Goal: Task Accomplishment & Management: Complete application form

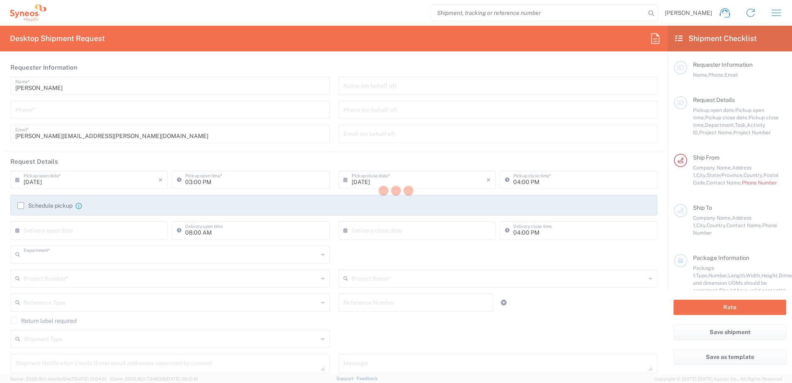
type input "8130"
type input "[US_STATE]"
type input "[GEOGRAPHIC_DATA]"
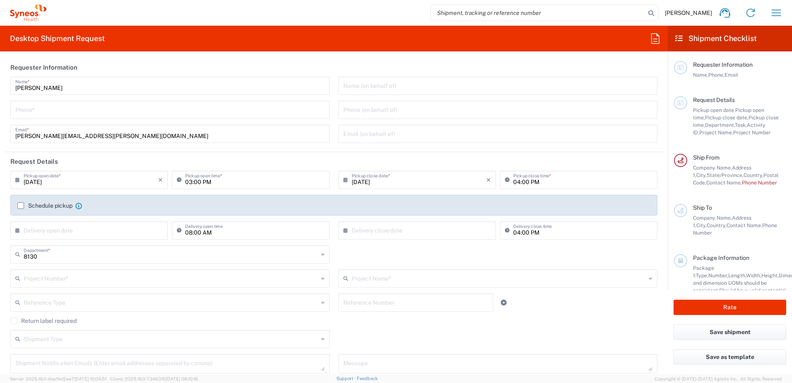
type input "Syneos Health, LLC-[GEOGRAPHIC_DATA] [GEOGRAPHIC_DATA] [GEOGRAPHIC_DATA]"
click at [155, 112] on input "tel" at bounding box center [170, 109] width 310 height 15
type input "9193684306"
type input "[DATE]"
type input "9193684306"
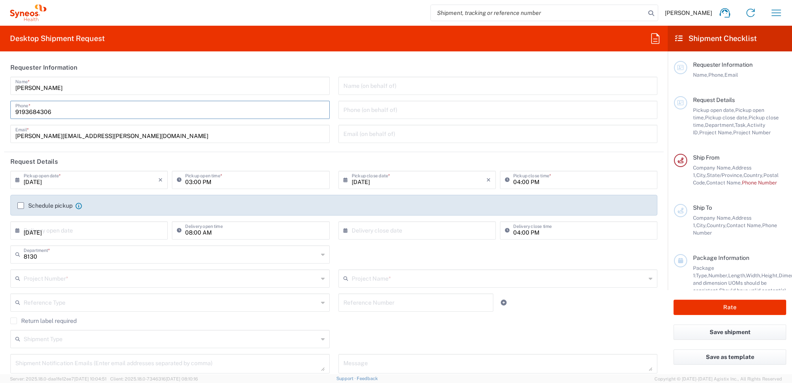
type input "Syneos Health"
type input "[STREET_ADDRESS]"
type input "Waukegan"
type input "W14 8AH"
type input "[PERSON_NAME]"
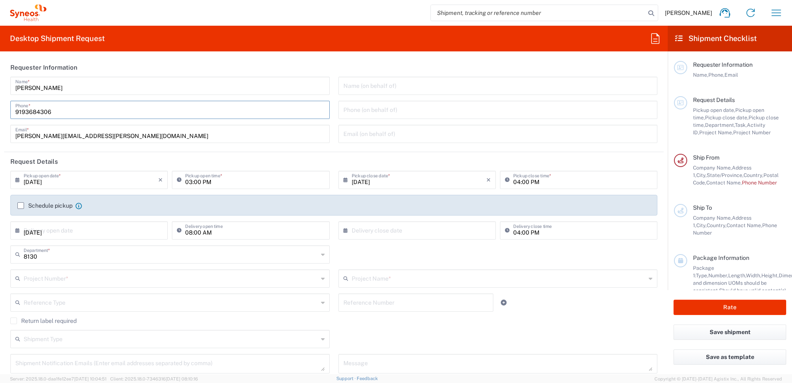
type input "[PHONE_NUMBER]"
type input "[PERSON_NAME][EMAIL_ADDRESS][PERSON_NAME][DOMAIN_NAME]"
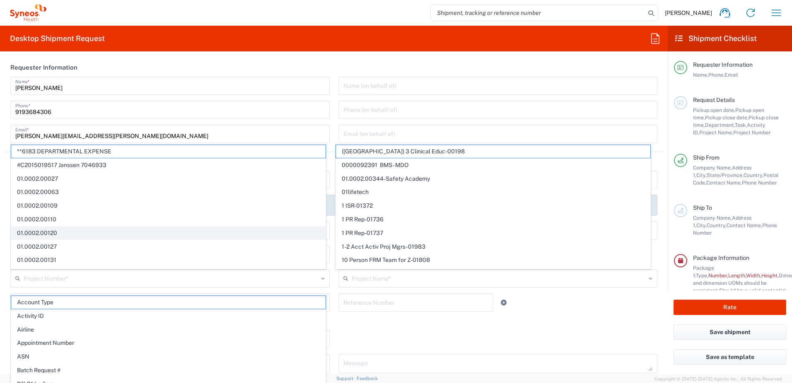
click at [89, 233] on span "01.0002.00120" at bounding box center [168, 233] width 314 height 13
type input "01.0002.00120"
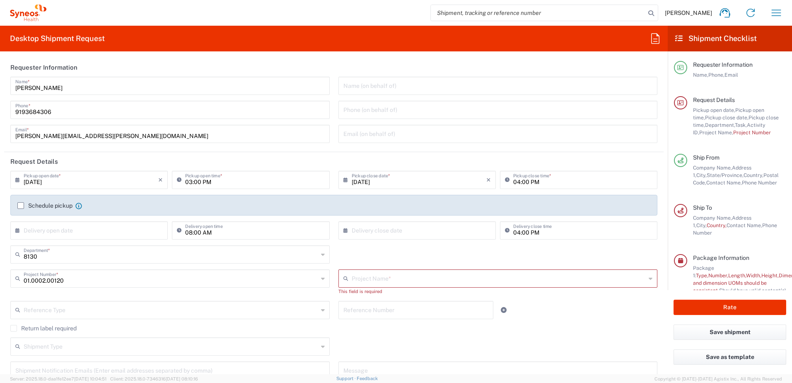
type input "CRA Training Institute"
click at [102, 181] on input "[DATE]" at bounding box center [91, 179] width 135 height 15
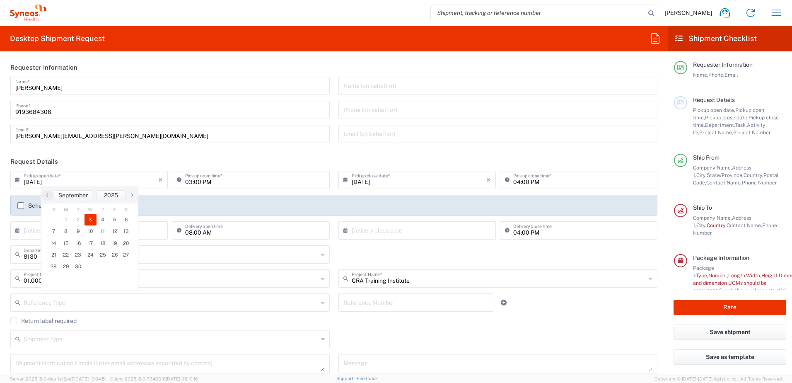
click at [89, 221] on span "3" at bounding box center [91, 220] width 12 height 12
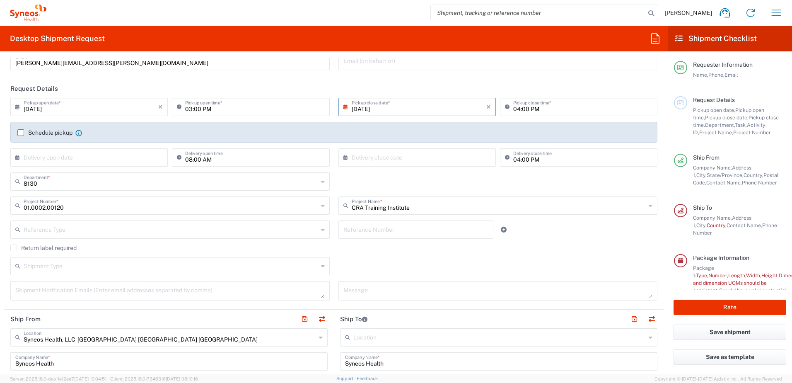
scroll to position [83, 0]
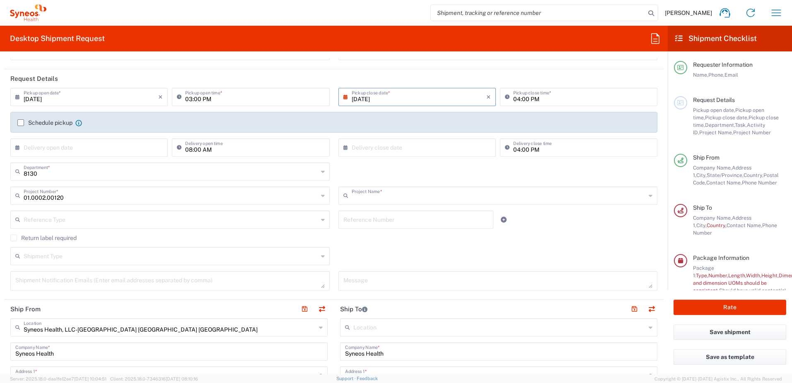
click at [404, 199] on input "text" at bounding box center [499, 195] width 295 height 15
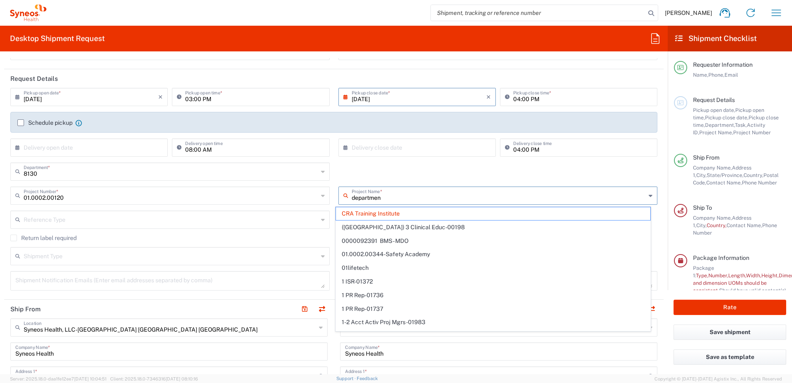
type input "department"
type input "01.0002.00120"
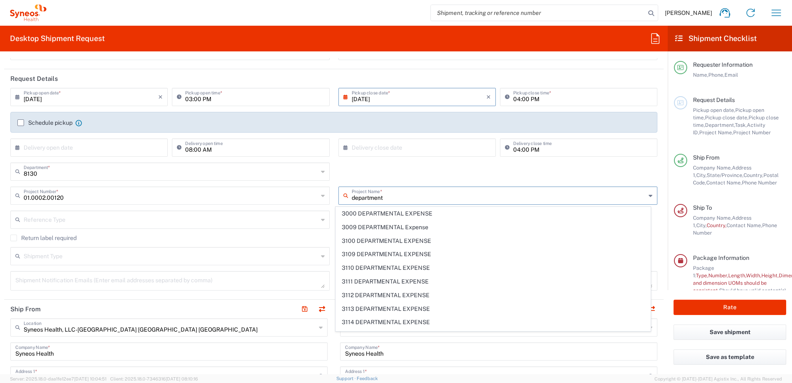
click at [352, 197] on input "department" at bounding box center [499, 195] width 295 height 15
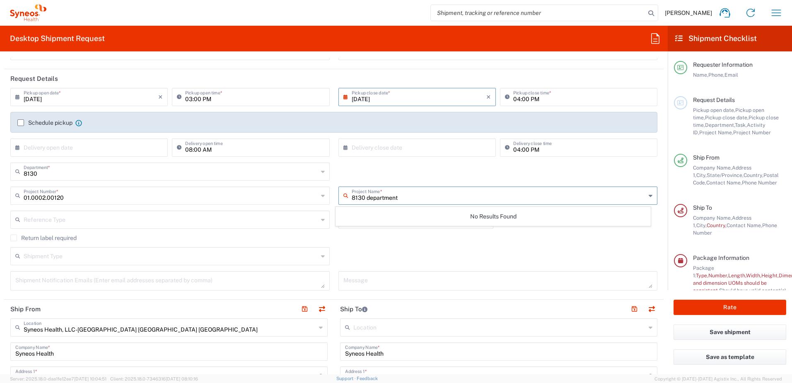
type input "8130 department"
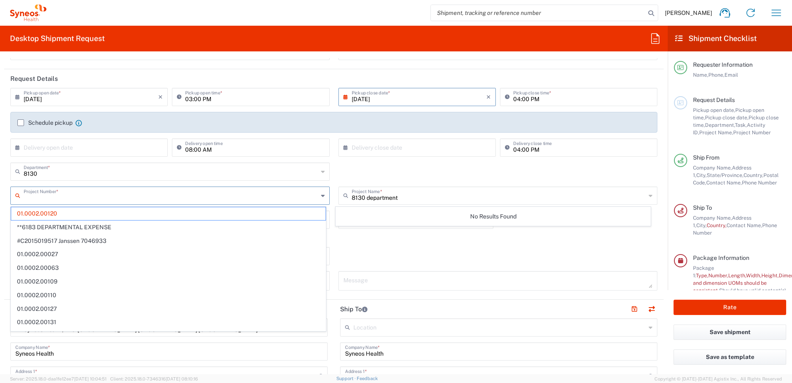
drag, startPoint x: 134, startPoint y: 198, endPoint x: -2, endPoint y: 189, distance: 135.8
click at [0, 189] on html "[PERSON_NAME] Home Shipment estimator Shipment tracking Desktop shipment reques…" at bounding box center [396, 191] width 792 height 383
type input "01.0002.00120"
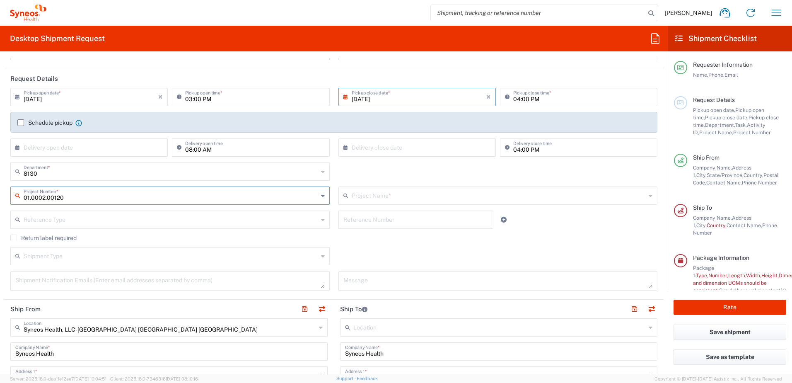
drag, startPoint x: 75, startPoint y: 199, endPoint x: -2, endPoint y: 200, distance: 77.1
click at [0, 200] on html "[PERSON_NAME] Home Shipment estimator Shipment tracking Desktop shipment reques…" at bounding box center [396, 191] width 792 height 383
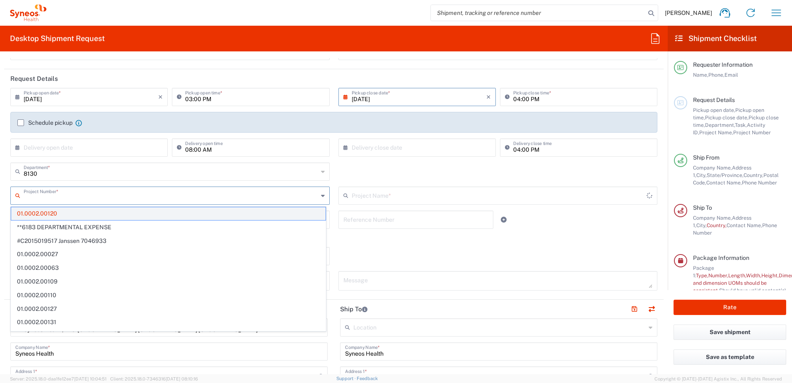
type input "CRA Training Institute"
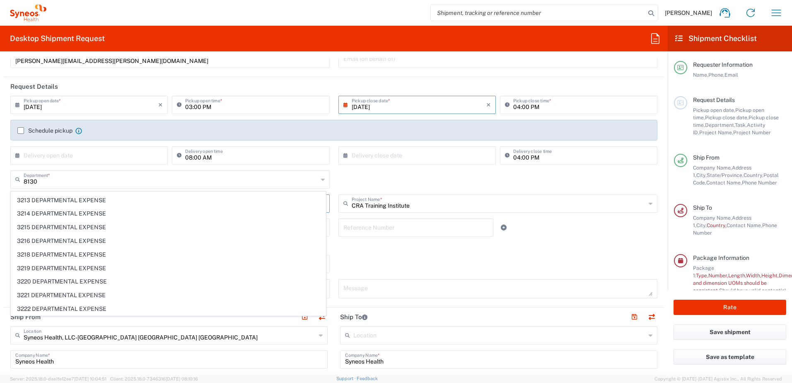
scroll to position [57, 0]
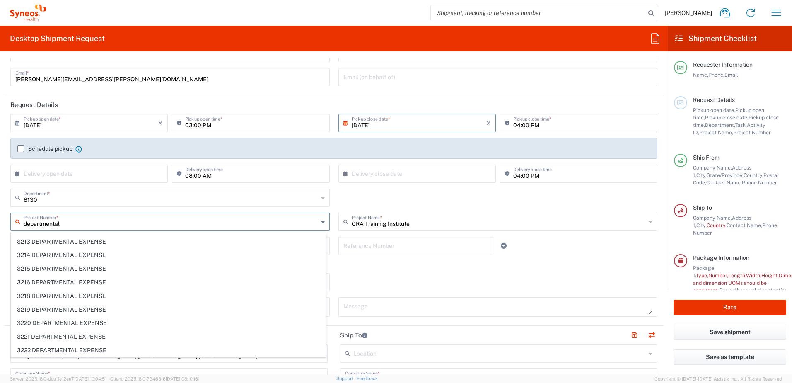
click at [24, 225] on input "departmental" at bounding box center [171, 221] width 295 height 15
type input "8130 departmental"
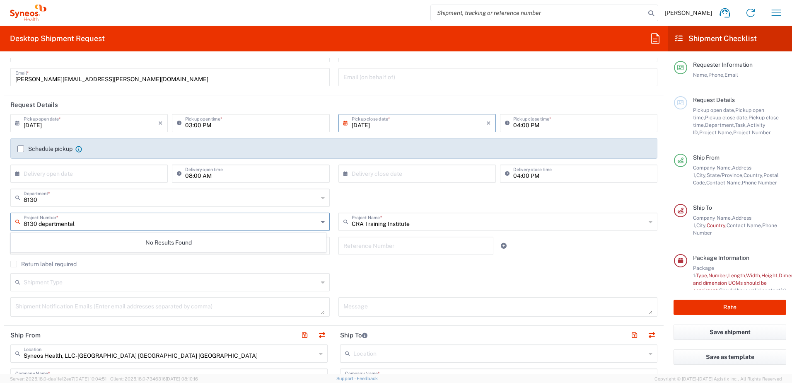
scroll to position [0, 0]
drag, startPoint x: 84, startPoint y: 222, endPoint x: 2, endPoint y: 223, distance: 82.1
click at [2, 223] on form "Requester Information [PERSON_NAME] Name * [PHONE_NUMBER] Phone * [PERSON_NAME]…" at bounding box center [334, 216] width 668 height 316
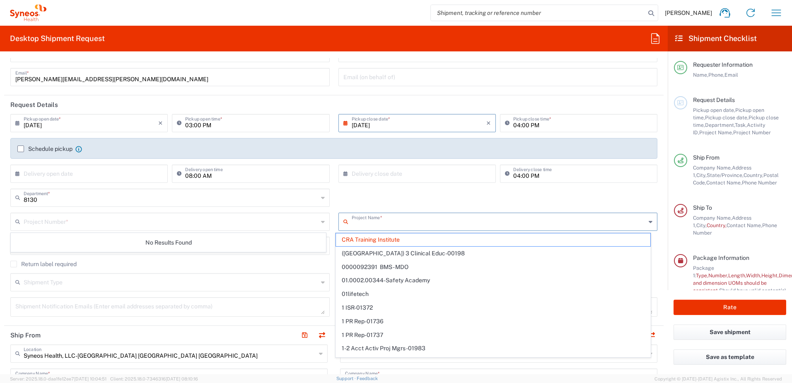
drag, startPoint x: 443, startPoint y: 219, endPoint x: 368, endPoint y: 219, distance: 74.2
click at [368, 219] on input "text" at bounding box center [499, 221] width 295 height 15
click at [365, 196] on div "8130 Department * 8130 3000 3100 3109 3110 3111 3112 3125 3130 3135 3136 3150 3…" at bounding box center [334, 201] width 656 height 24
type input "CRA Training Institute"
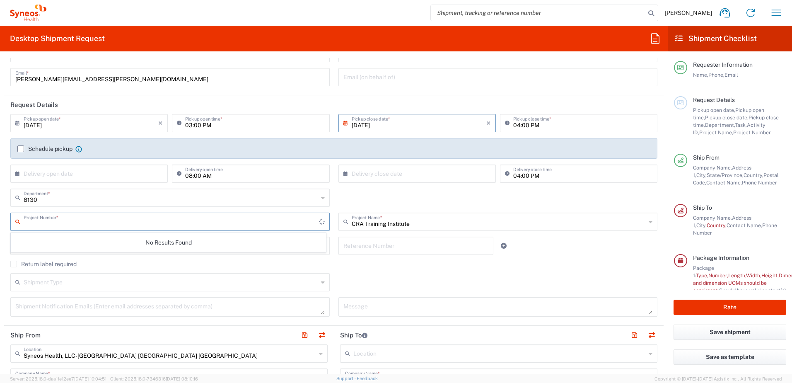
click at [41, 226] on input "text" at bounding box center [171, 221] width 295 height 15
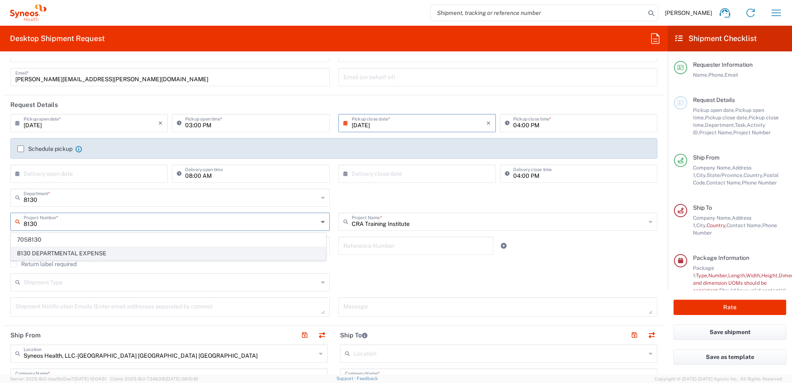
click at [45, 250] on span "8130 DEPARTMENTAL EXPENSE" at bounding box center [168, 253] width 314 height 13
type input "8130 DEPARTMENTAL EXPENSE"
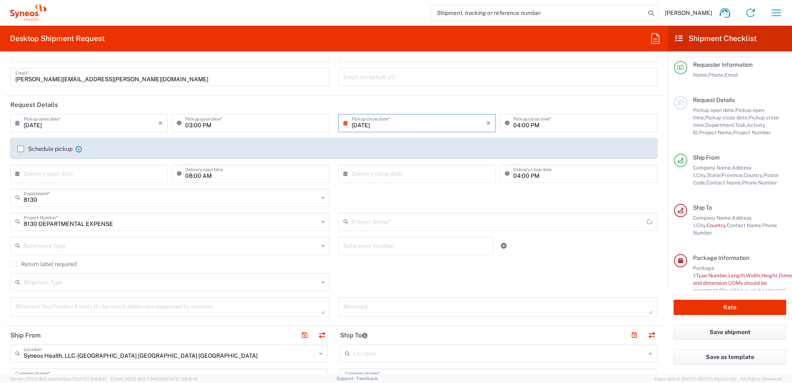
type input "8130 DEPARTMENTAL EXPENSE"
click at [357, 200] on div "8130 Department * 8130 3000 3100 3109 3110 3111 3112 3125 3130 3135 3136 3150 3…" at bounding box center [334, 201] width 656 height 24
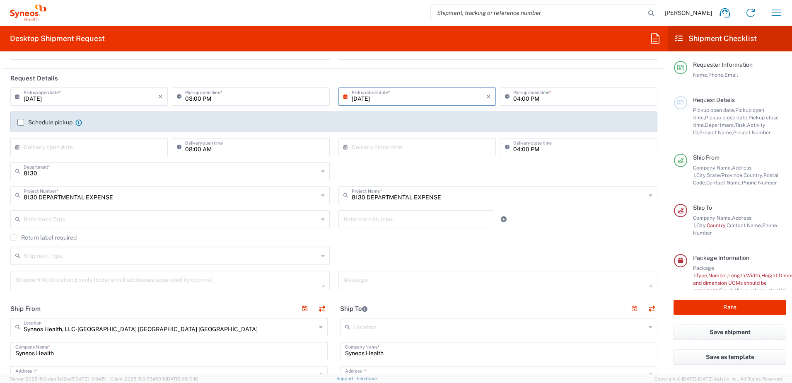
scroll to position [98, 0]
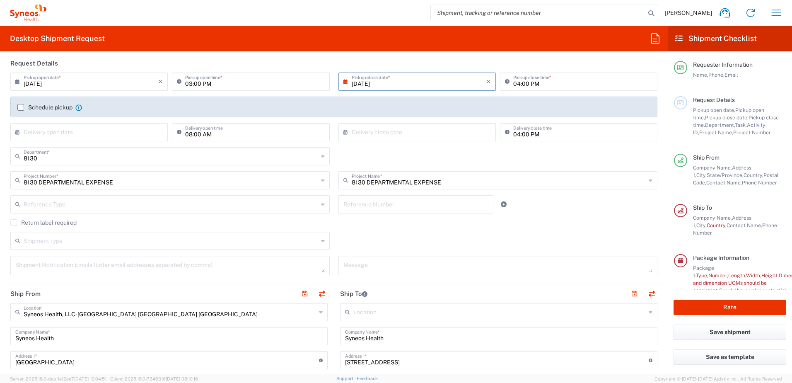
click at [14, 222] on label "Return label required" at bounding box center [43, 222] width 66 height 7
click at [14, 222] on input "Return label required" at bounding box center [14, 222] width 0 height 0
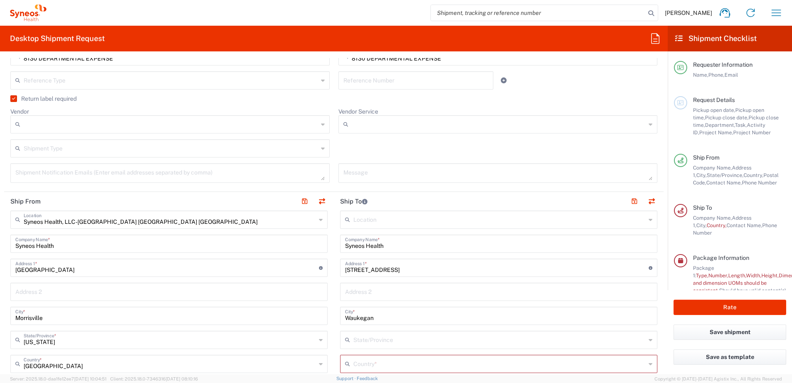
scroll to position [222, 0]
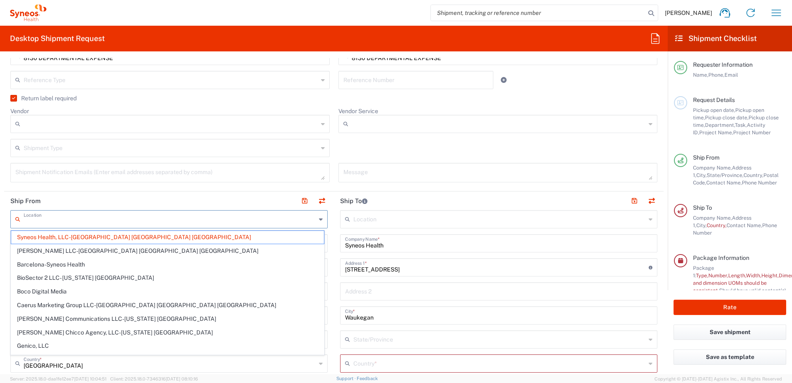
click at [150, 220] on input "text" at bounding box center [170, 218] width 293 height 15
click at [152, 200] on header "Ship From" at bounding box center [169, 200] width 330 height 19
type input "Syneos Health, LLC-[GEOGRAPHIC_DATA] [GEOGRAPHIC_DATA] [GEOGRAPHIC_DATA]"
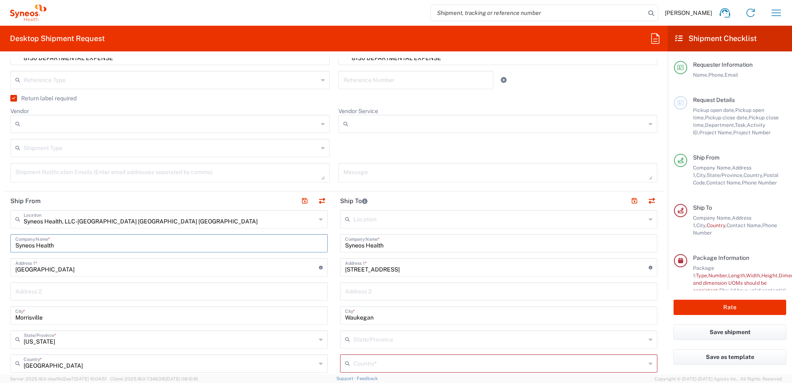
drag, startPoint x: 69, startPoint y: 246, endPoint x: 12, endPoint y: 248, distance: 57.2
click at [12, 248] on div "Syneos Health Company Name *" at bounding box center [168, 243] width 317 height 18
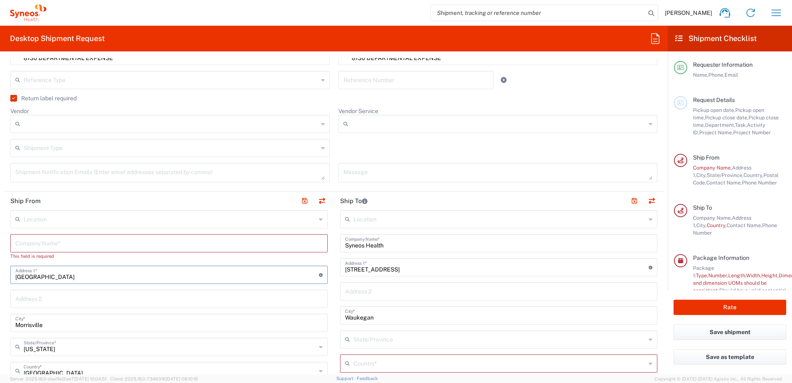
click at [32, 275] on input "[GEOGRAPHIC_DATA]" at bounding box center [167, 274] width 304 height 15
type input "[STREET_ADDRESS][PERSON_NAME]"
click at [41, 297] on input "text" at bounding box center [168, 298] width 307 height 15
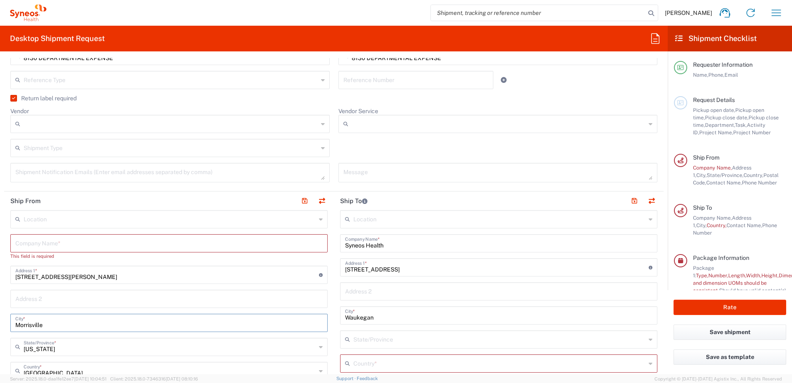
drag, startPoint x: 46, startPoint y: 327, endPoint x: 1, endPoint y: 325, distance: 45.2
click at [1, 325] on form "Requester Information [PERSON_NAME] Name * [PHONE_NUMBER] Phone * [PERSON_NAME]…" at bounding box center [334, 216] width 668 height 316
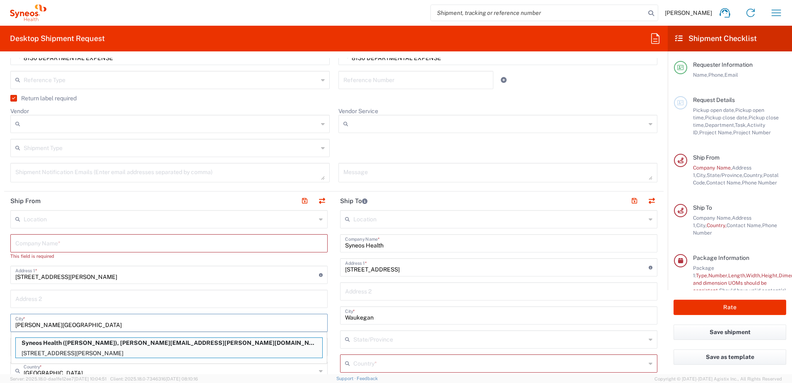
type input "[PERSON_NAME][GEOGRAPHIC_DATA]"
click at [51, 245] on input "text" at bounding box center [168, 242] width 307 height 15
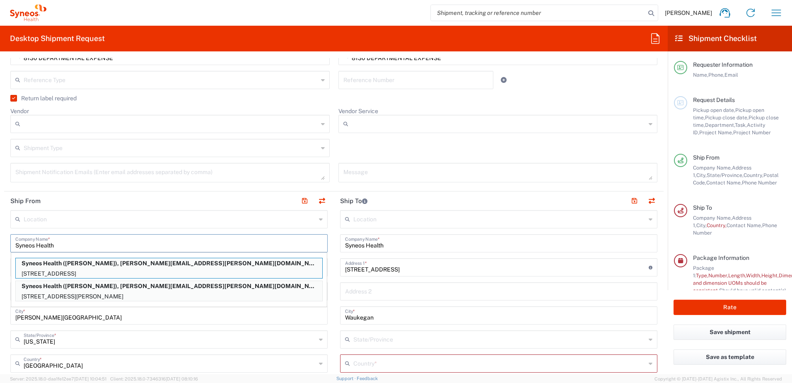
type input "Syneos Health"
click at [4, 225] on form "Requester Information [PERSON_NAME] Name * [PHONE_NUMBER] Phone * [PERSON_NAME]…" at bounding box center [334, 216] width 668 height 316
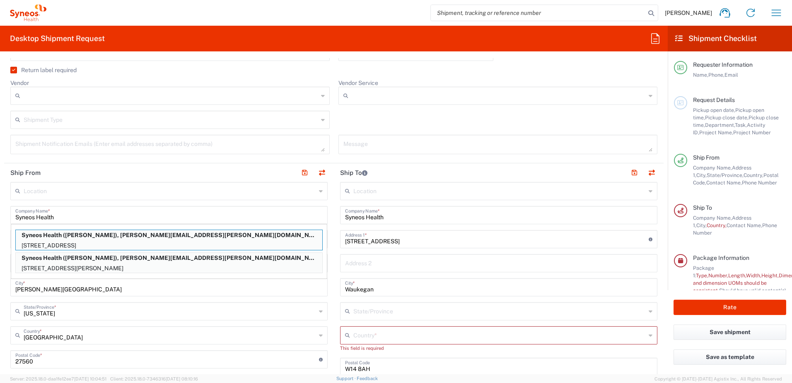
scroll to position [264, 0]
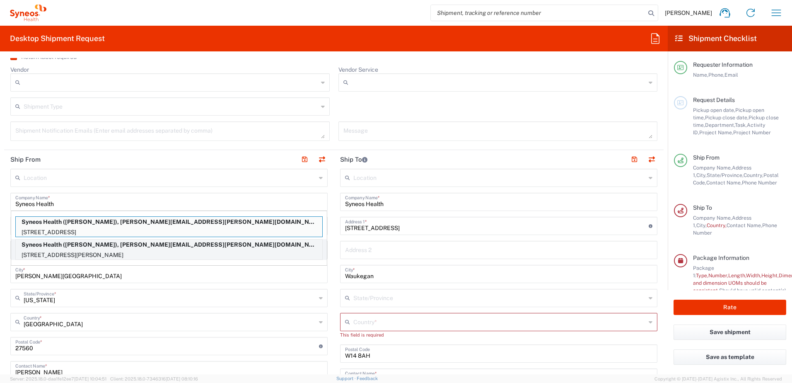
click at [30, 248] on p "Syneos Health ([PERSON_NAME]), [PERSON_NAME][EMAIL_ADDRESS][PERSON_NAME][DOMAIN…" at bounding box center [169, 244] width 307 height 10
type input "27540"
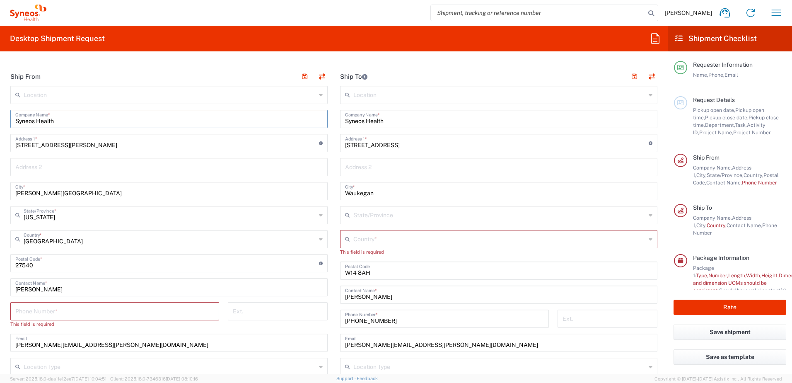
scroll to position [388, 0]
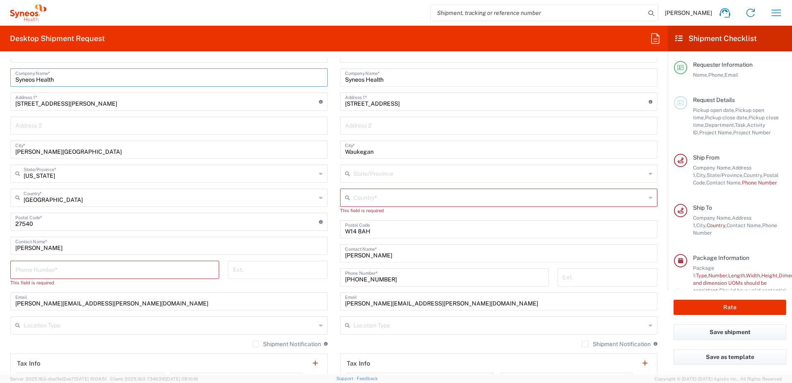
click at [56, 269] on input "tel" at bounding box center [114, 269] width 199 height 15
type input "9193684306"
type input "[PERSON_NAME][EMAIL_ADDRESS][PERSON_NAME][DOMAIN_NAME]"
type input "[US_STATE]"
type input "[GEOGRAPHIC_DATA]"
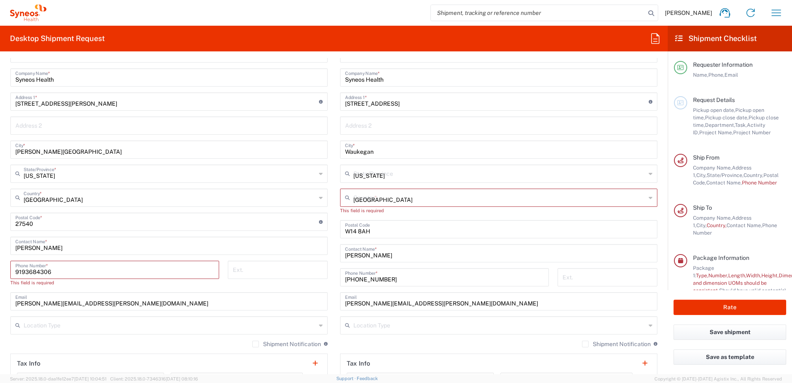
type input "[PERSON_NAME]"
click at [0, 0] on span "BioSector 2 LLC- [US_STATE] [GEOGRAPHIC_DATA]" at bounding box center [0, 0] width 0 height 0
type input "BioSector 2 LLC- [US_STATE] [GEOGRAPHIC_DATA]"
type input "BioSector 2 LLC"
type input "[STREET_ADDRESS][PERSON_NAME]"
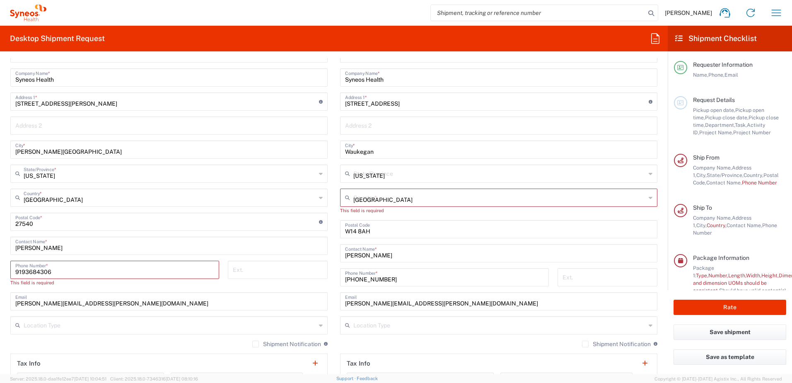
type input "40th Floor"
type input "[US_STATE]"
type input "10281"
click at [65, 274] on input "tel" at bounding box center [114, 269] width 199 height 15
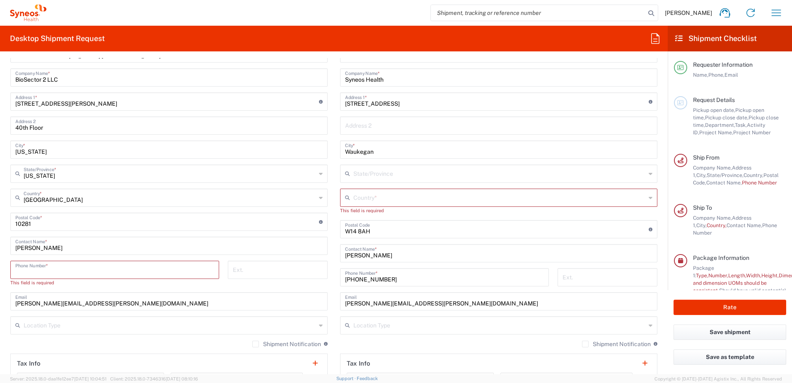
type input "9193684306"
type input "[US_STATE]"
type input "[GEOGRAPHIC_DATA]"
click at [43, 150] on input "[US_STATE]" at bounding box center [168, 149] width 307 height 15
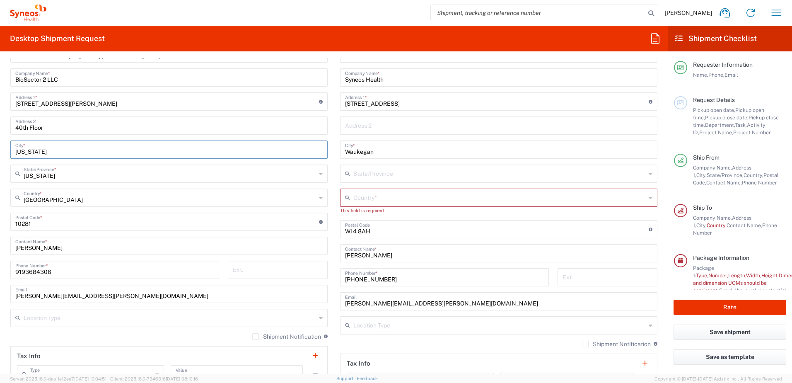
scroll to position [264, 0]
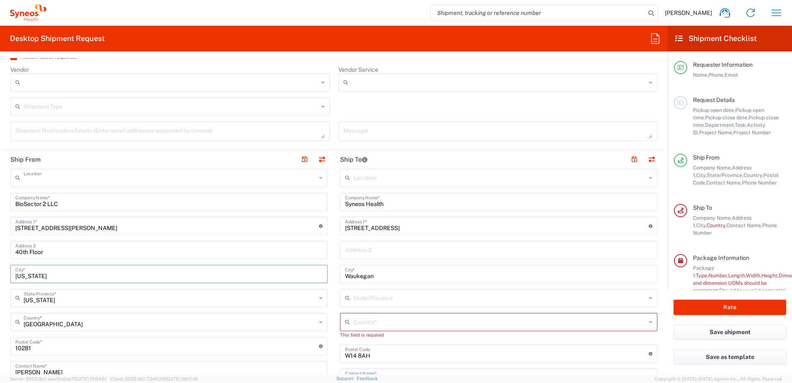
click at [71, 174] on input "text" at bounding box center [170, 177] width 293 height 15
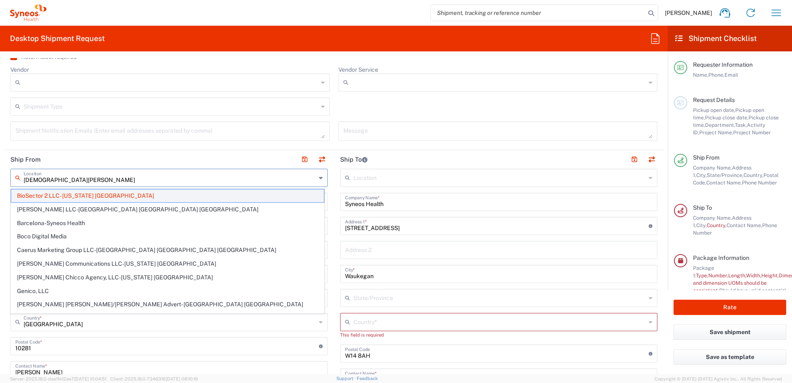
type input "[PERSON_NAME]"
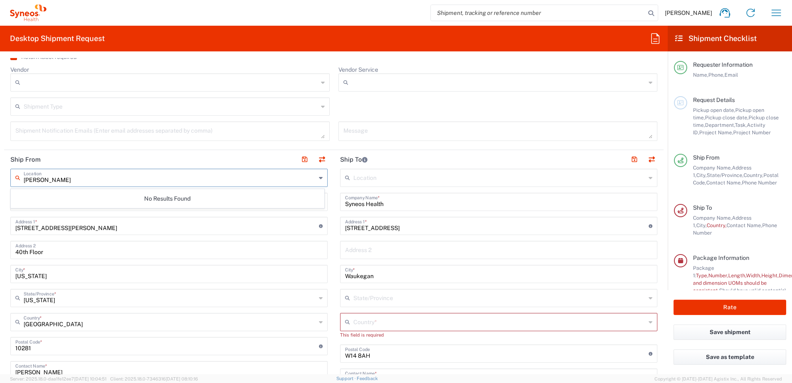
drag, startPoint x: 70, startPoint y: 180, endPoint x: 5, endPoint y: 181, distance: 65.5
click at [5, 181] on main "[PERSON_NAME] Location No Results Found BioSector 2 LLC Company Name * [STREET_…" at bounding box center [169, 343] width 330 height 348
type input "[STREET_ADDRESS][PERSON_NAME]"
drag, startPoint x: 83, startPoint y: 183, endPoint x: -2, endPoint y: 181, distance: 84.5
click at [0, 181] on html "[PERSON_NAME] Home Shipment estimator Shipment tracking Desktop shipment reques…" at bounding box center [396, 191] width 792 height 383
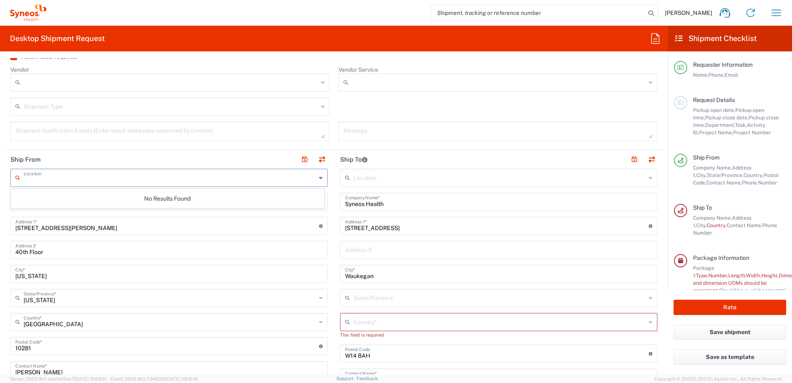
click at [0, 234] on html "[PERSON_NAME] Home Shipment estimator Shipment tracking Desktop shipment reques…" at bounding box center [396, 191] width 792 height 383
click at [59, 202] on input "BioSector 2 LLC" at bounding box center [168, 201] width 307 height 15
type input "="
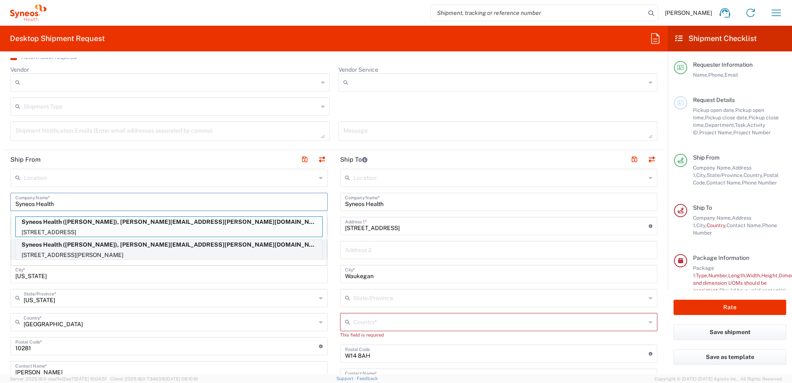
type input "Syneos Health"
click at [60, 248] on p "Syneos Health ([PERSON_NAME]), [PERSON_NAME][EMAIL_ADDRESS][PERSON_NAME][DOMAIN…" at bounding box center [169, 244] width 307 height 10
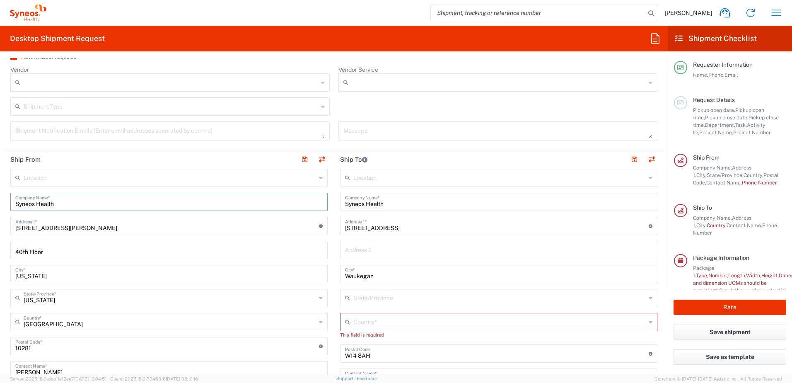
type input "[STREET_ADDRESS][PERSON_NAME]"
type input "[PERSON_NAME][GEOGRAPHIC_DATA]"
type input "[US_STATE]"
type input "27540"
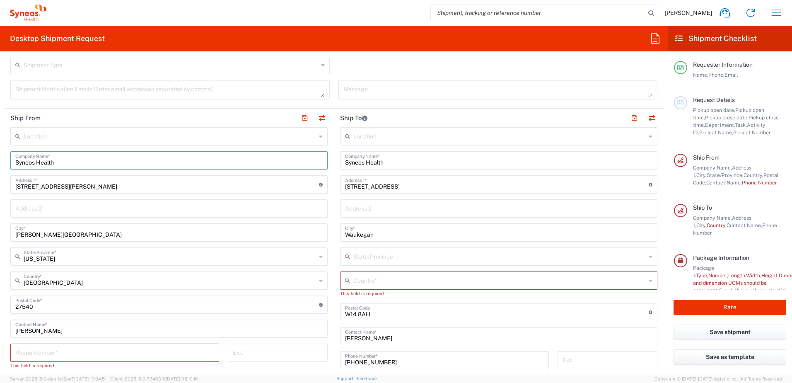
scroll to position [347, 0]
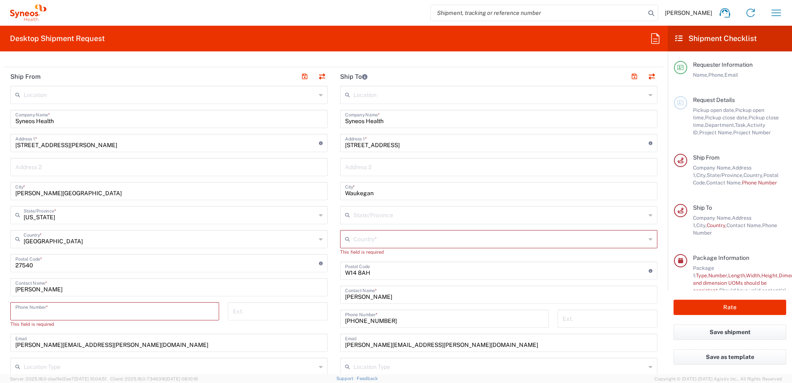
click at [46, 312] on input "tel" at bounding box center [114, 310] width 199 height 15
type input "9193684306"
click at [7, 295] on main "Location [PERSON_NAME] LLC-[GEOGRAPHIC_DATA] [GEOGRAPHIC_DATA] [GEOGRAPHIC_DATA…" at bounding box center [169, 260] width 330 height 348
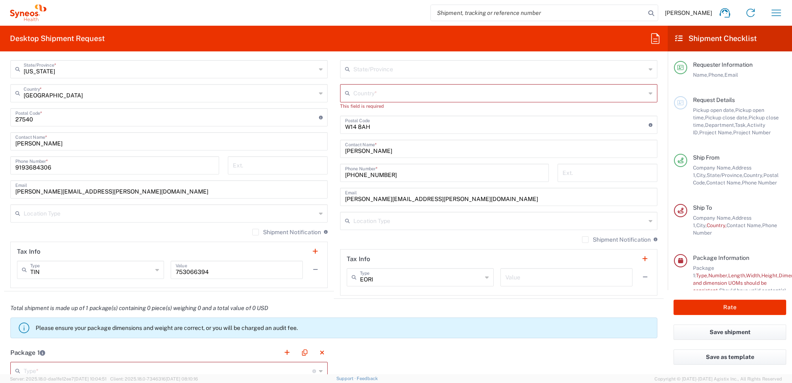
scroll to position [513, 0]
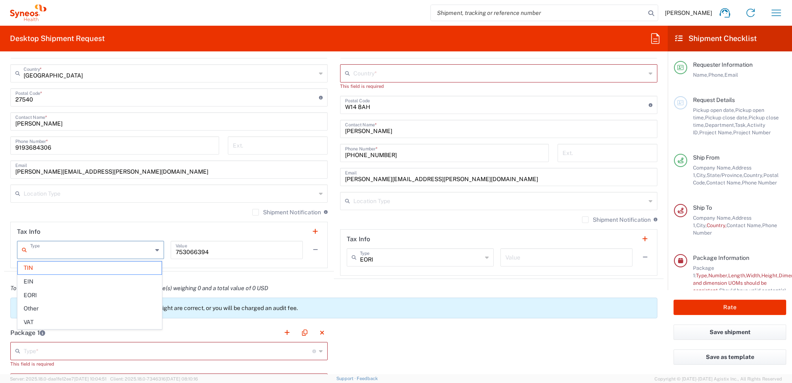
drag, startPoint x: 83, startPoint y: 250, endPoint x: 7, endPoint y: 257, distance: 75.7
click at [7, 257] on main "Location [PERSON_NAME] LLC-[GEOGRAPHIC_DATA] [GEOGRAPHIC_DATA] [GEOGRAPHIC_DATA…" at bounding box center [169, 94] width 330 height 348
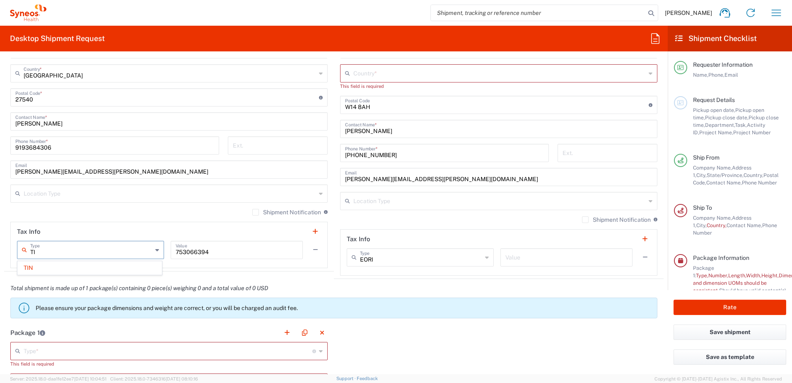
type input "T"
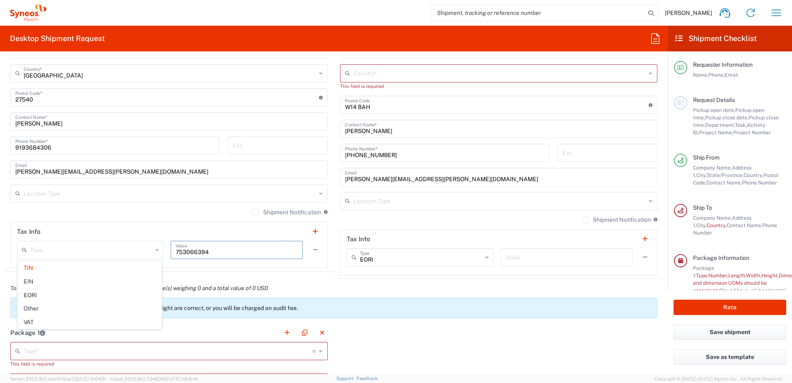
drag, startPoint x: 176, startPoint y: 254, endPoint x: 215, endPoint y: 251, distance: 39.5
click at [215, 251] on input "753066394" at bounding box center [237, 249] width 122 height 15
type input "TIN"
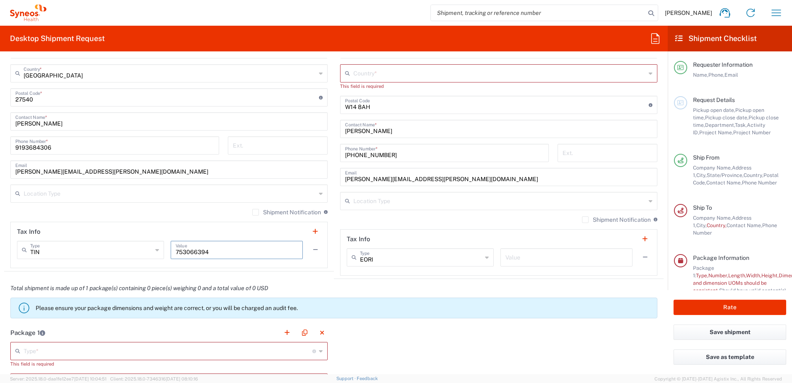
type input "7"
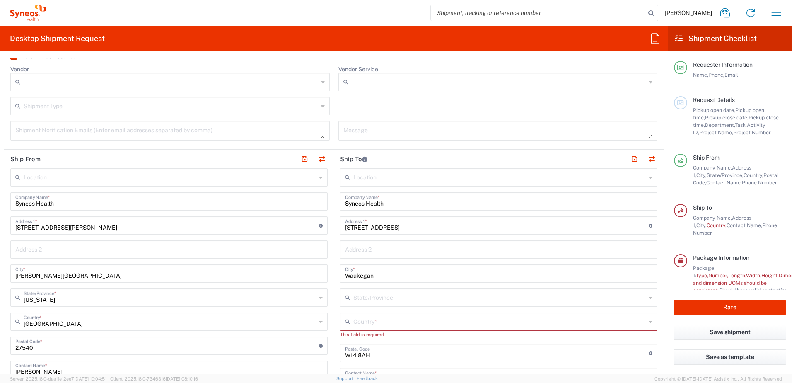
scroll to position [264, 0]
click at [389, 207] on input "Syneos Health" at bounding box center [498, 201] width 307 height 15
click at [411, 224] on input "[STREET_ADDRESS]" at bounding box center [497, 225] width 304 height 15
click at [370, 227] on input "[STREET_ADDRESS]" at bounding box center [497, 225] width 304 height 15
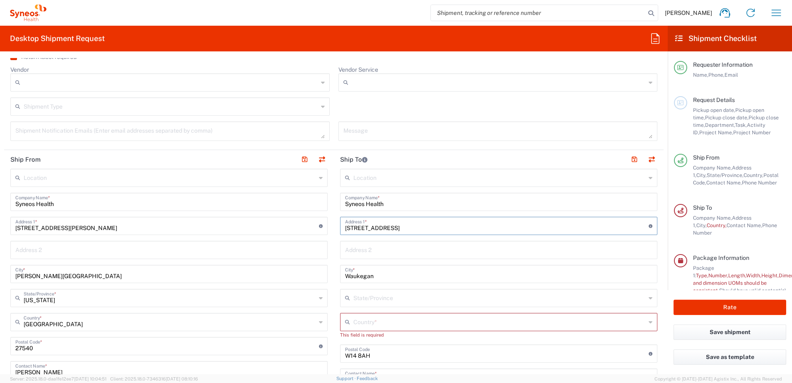
click at [370, 227] on input "[STREET_ADDRESS]" at bounding box center [497, 225] width 304 height 15
paste input "414 Trophy Lan"
type input "[STREET_ADDRESS]"
click at [361, 271] on input "Waukegan" at bounding box center [498, 273] width 307 height 15
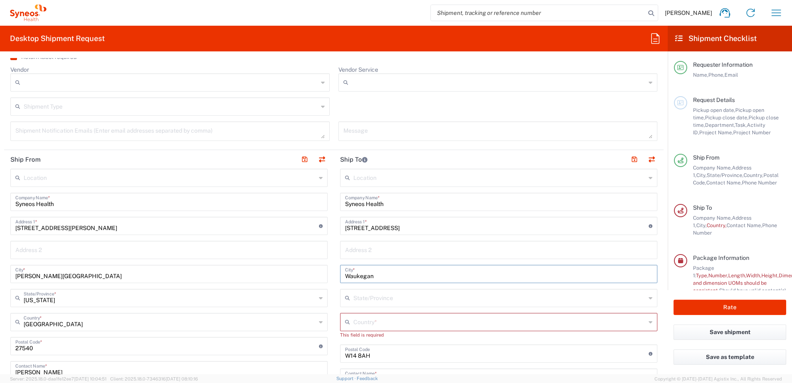
click at [361, 271] on input "Waukegan" at bounding box center [498, 273] width 307 height 15
click at [358, 276] on input "Waukegan" at bounding box center [498, 273] width 307 height 15
drag, startPoint x: 371, startPoint y: 275, endPoint x: 340, endPoint y: 273, distance: 31.1
click at [340, 273] on div "Waukegan City *" at bounding box center [498, 274] width 317 height 18
paste input "Doylestow"
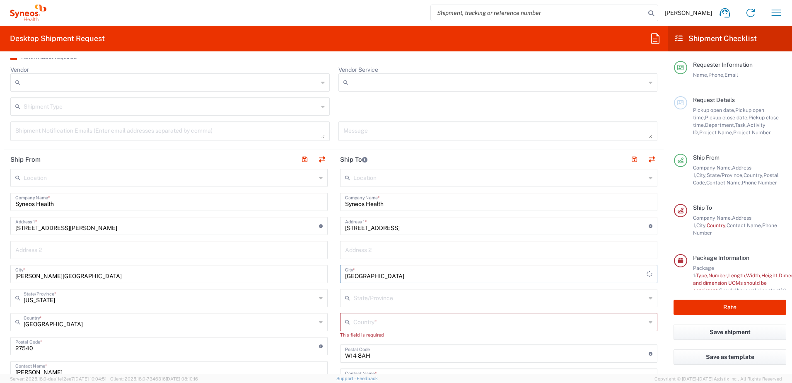
type input "[GEOGRAPHIC_DATA]"
click at [364, 300] on input "text" at bounding box center [499, 297] width 293 height 15
type input "P"
click at [641, 298] on div "P State/Province" at bounding box center [498, 298] width 317 height 18
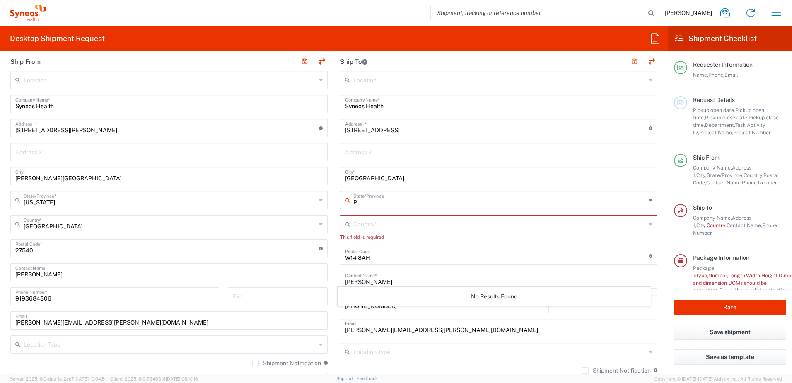
scroll to position [388, 0]
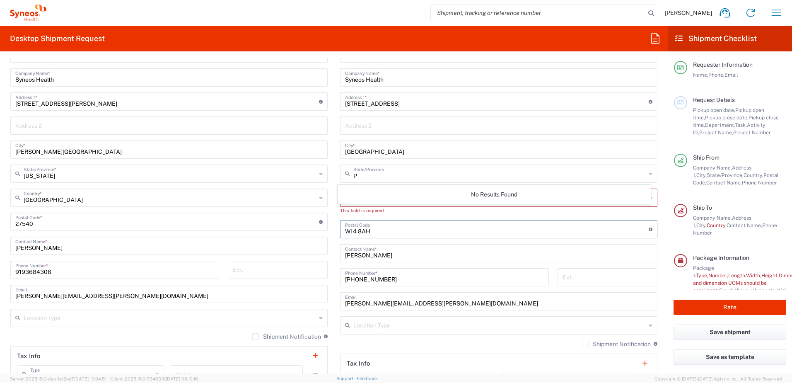
drag, startPoint x: 371, startPoint y: 232, endPoint x: 339, endPoint y: 233, distance: 31.9
click at [340, 233] on div "Postal Code Enter Postal Code here" at bounding box center [498, 229] width 317 height 18
click at [371, 192] on input "text" at bounding box center [499, 197] width 293 height 15
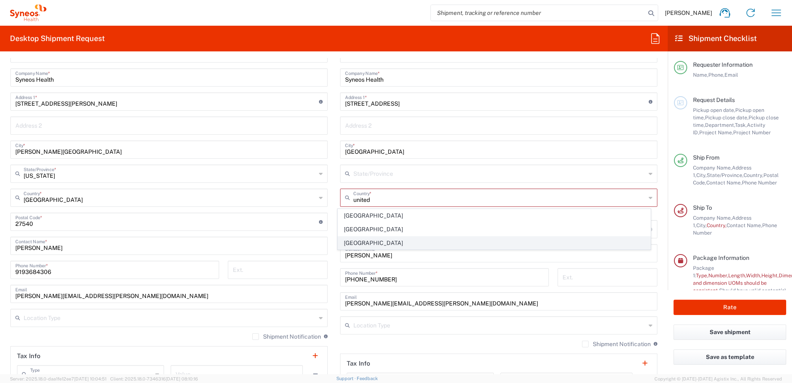
click at [357, 238] on span "[GEOGRAPHIC_DATA]" at bounding box center [494, 243] width 313 height 13
type input "[GEOGRAPHIC_DATA]"
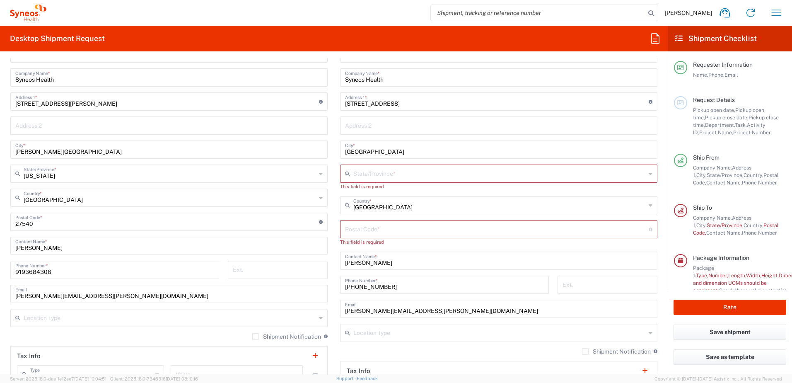
click at [380, 173] on input "text" at bounding box center [499, 173] width 293 height 15
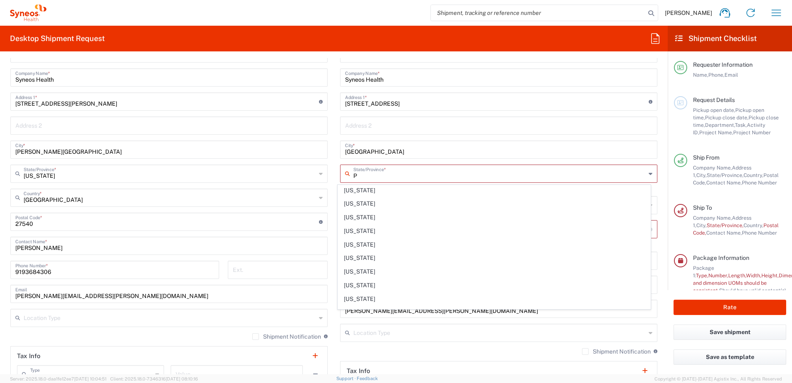
scroll to position [456, 0]
click at [377, 302] on span "[US_STATE]" at bounding box center [494, 306] width 313 height 13
type input "[US_STATE]"
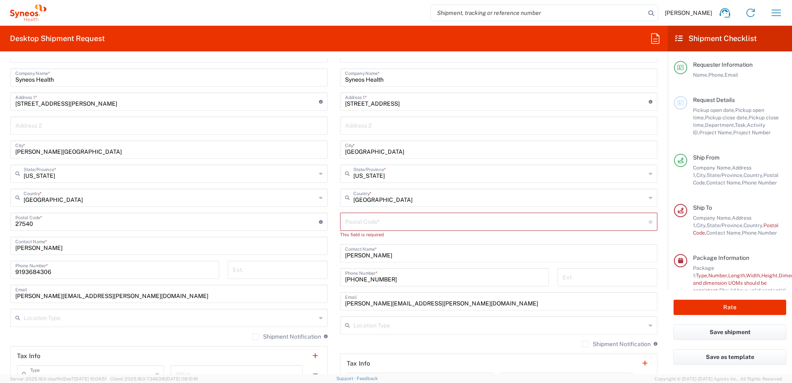
click at [368, 223] on input "undefined" at bounding box center [497, 221] width 304 height 15
paste input "18901"
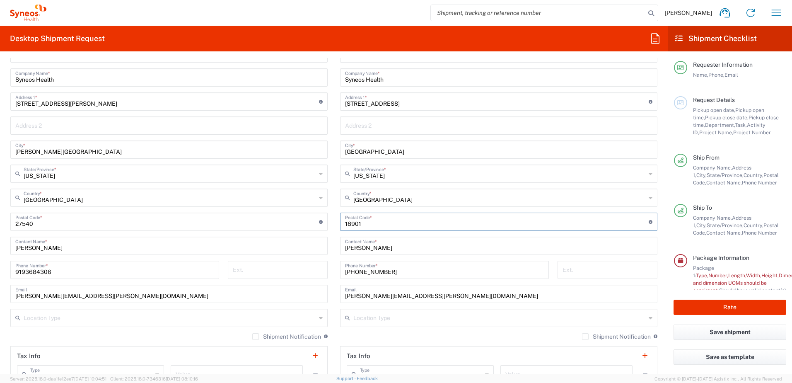
type input "18901"
click at [353, 250] on input "[PERSON_NAME]" at bounding box center [498, 245] width 307 height 15
type input "[PERSON_NAME]"
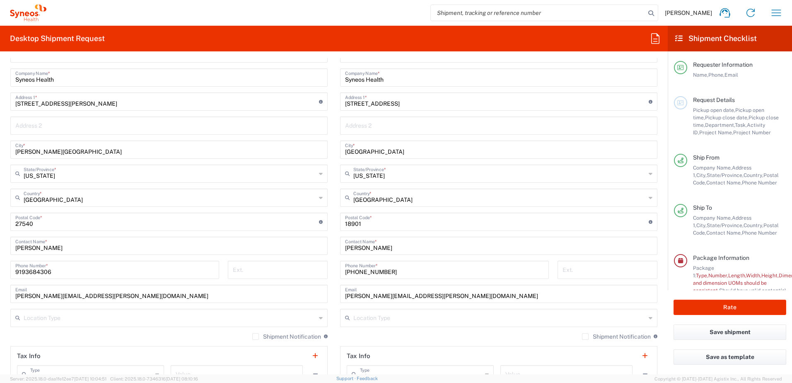
drag, startPoint x: 404, startPoint y: 270, endPoint x: 411, endPoint y: 273, distance: 7.9
click at [404, 270] on input "[PHONE_NUMBER]" at bounding box center [444, 269] width 199 height 15
drag, startPoint x: 411, startPoint y: 273, endPoint x: 310, endPoint y: 277, distance: 101.2
click at [310, 277] on div "Ship From Location [PERSON_NAME] LLC-[GEOGRAPHIC_DATA] [GEOGRAPHIC_DATA] [GEOGR…" at bounding box center [334, 211] width 660 height 370
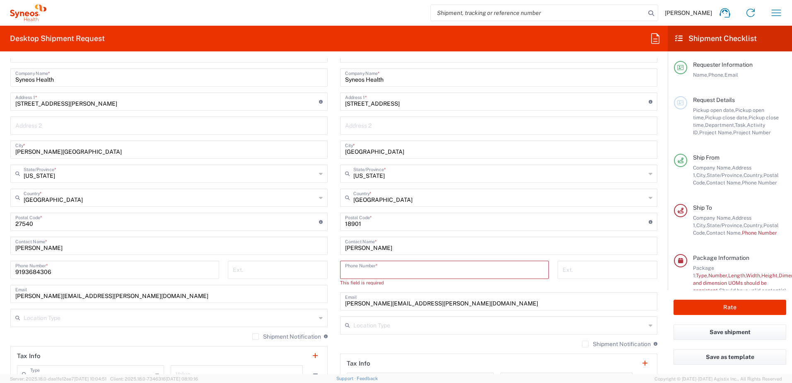
paste input "[PHONE_NUMBER]"
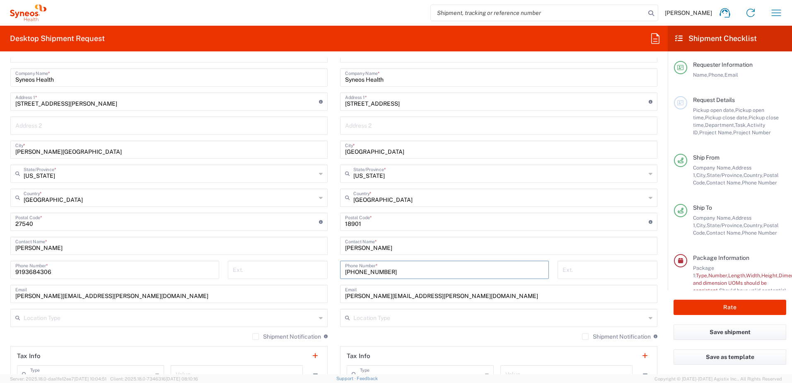
type input "[PHONE_NUMBER]"
drag, startPoint x: 430, startPoint y: 295, endPoint x: 333, endPoint y: 294, distance: 97.4
click at [334, 294] on main "Location [PERSON_NAME] LLC-[GEOGRAPHIC_DATA] [GEOGRAPHIC_DATA] [GEOGRAPHIC_DATA…" at bounding box center [499, 218] width 330 height 348
click at [365, 296] on input "text" at bounding box center [498, 293] width 307 height 15
paste input "[EMAIL_ADDRESS][PERSON_NAME][DOMAIN_NAME]"
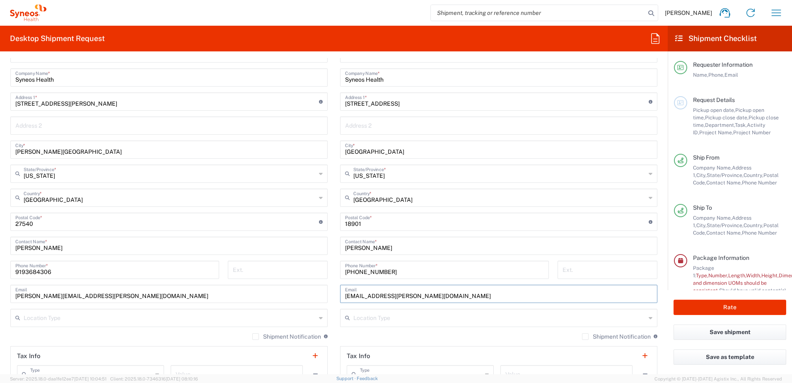
drag, startPoint x: 390, startPoint y: 298, endPoint x: 319, endPoint y: 298, distance: 71.3
click at [319, 298] on div "Ship From Location [PERSON_NAME] LLC-[GEOGRAPHIC_DATA] [GEOGRAPHIC_DATA] [GEOGR…" at bounding box center [334, 211] width 660 height 370
click at [347, 298] on input "[EMAIL_ADDRESS][PERSON_NAME][DOMAIN_NAME]" at bounding box center [498, 293] width 307 height 15
click at [345, 297] on input "[EMAIL_ADDRESS][PERSON_NAME][DOMAIN_NAME]" at bounding box center [498, 293] width 307 height 15
type input "[PERSON_NAME][EMAIL_ADDRESS][PERSON_NAME][DOMAIN_NAME]"
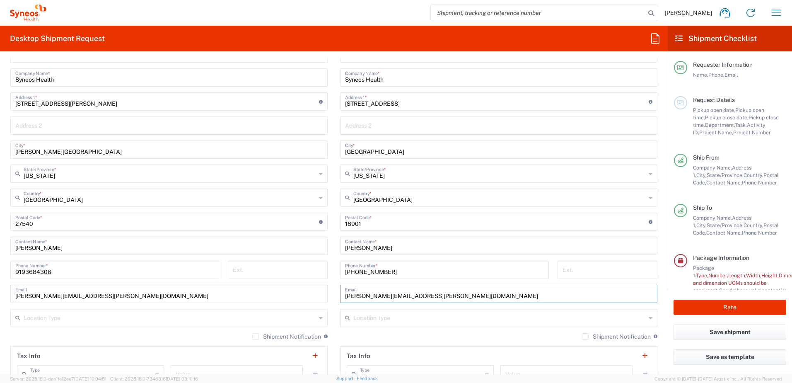
click at [366, 320] on input "text" at bounding box center [499, 317] width 293 height 15
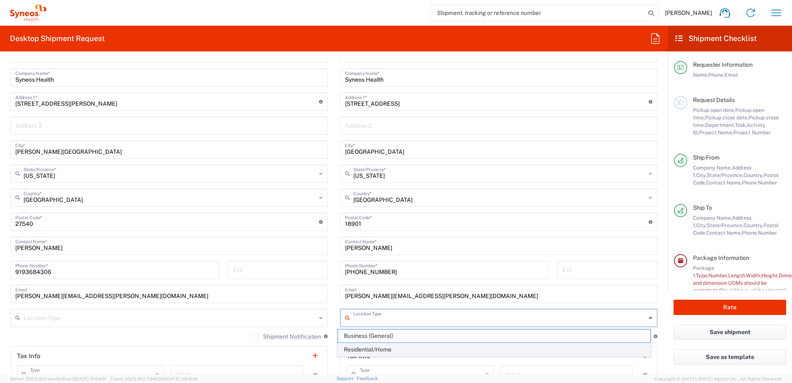
click at [365, 346] on span "Residential/Home" at bounding box center [494, 349] width 313 height 13
type input "Residential/Home"
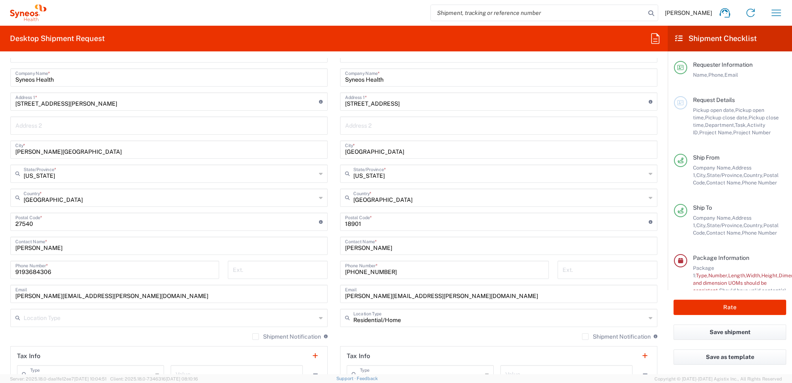
click at [180, 324] on input "text" at bounding box center [170, 317] width 293 height 15
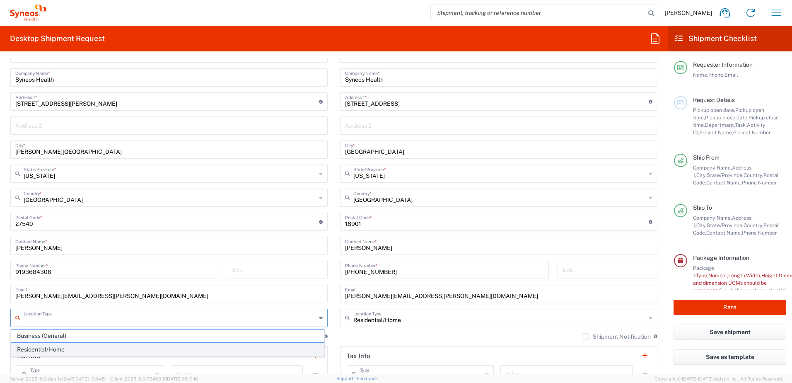
click at [149, 344] on span "Residential/Home" at bounding box center [167, 349] width 313 height 13
type input "Residential/Home"
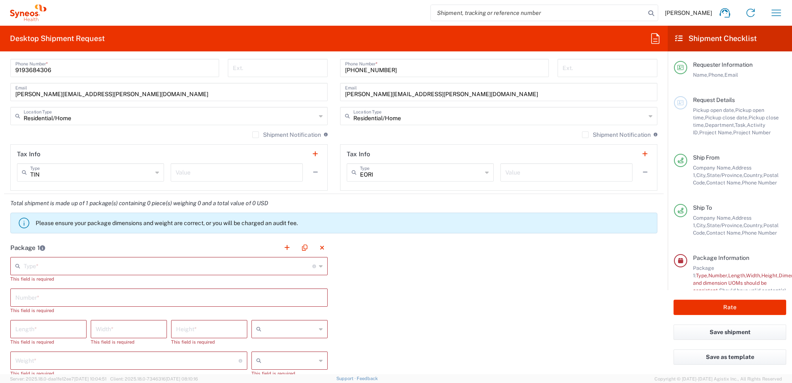
scroll to position [595, 0]
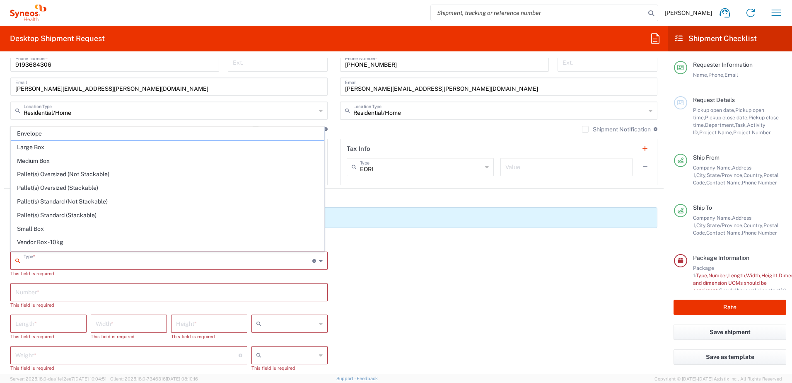
click at [175, 259] on input "text" at bounding box center [168, 260] width 289 height 15
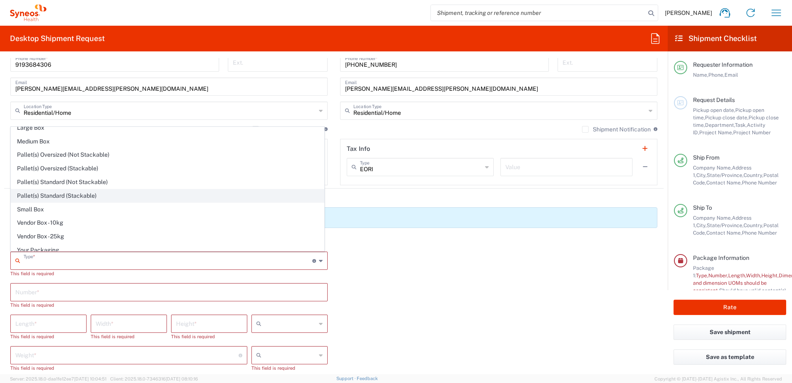
scroll to position [25, 0]
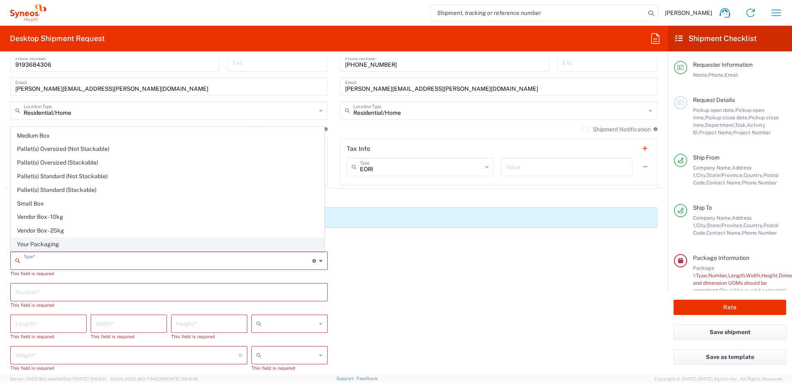
click at [55, 244] on span "Your Packaging" at bounding box center [167, 244] width 313 height 13
type input "Your Packaging"
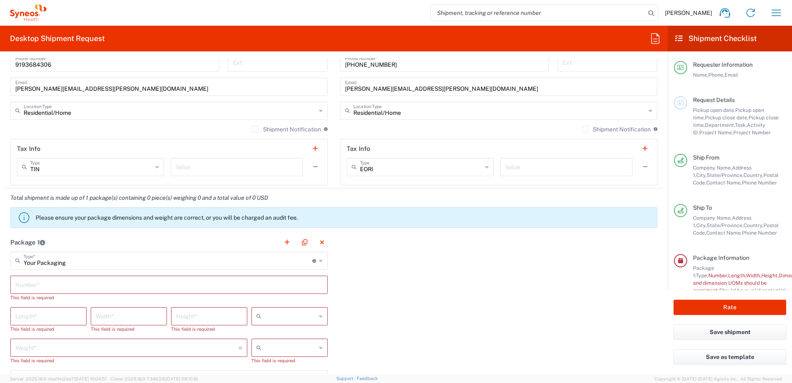
click at [41, 288] on input "text" at bounding box center [168, 284] width 307 height 15
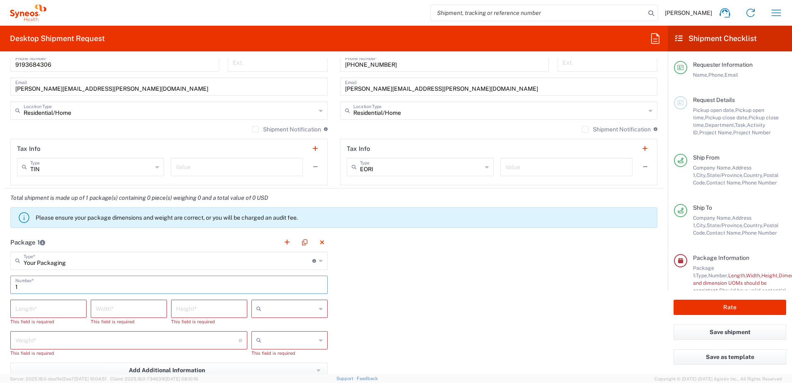
type input "1"
click at [38, 312] on input "number" at bounding box center [48, 308] width 66 height 15
type input "12"
click at [116, 308] on input "number" at bounding box center [129, 308] width 66 height 15
type input "12"
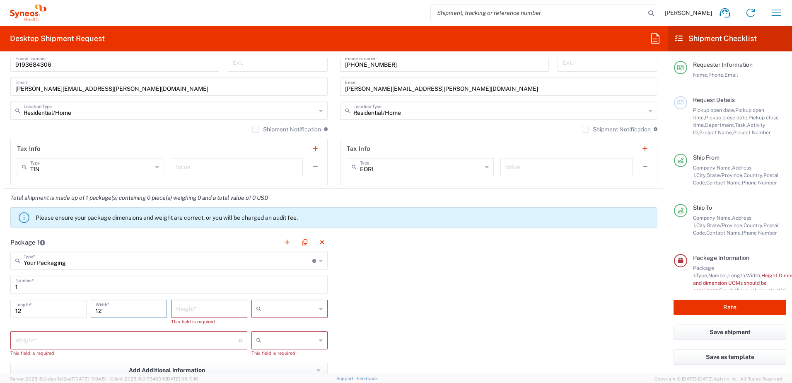
click at [193, 311] on input "number" at bounding box center [209, 308] width 66 height 15
type input "3"
click at [303, 301] on div at bounding box center [290, 309] width 76 height 18
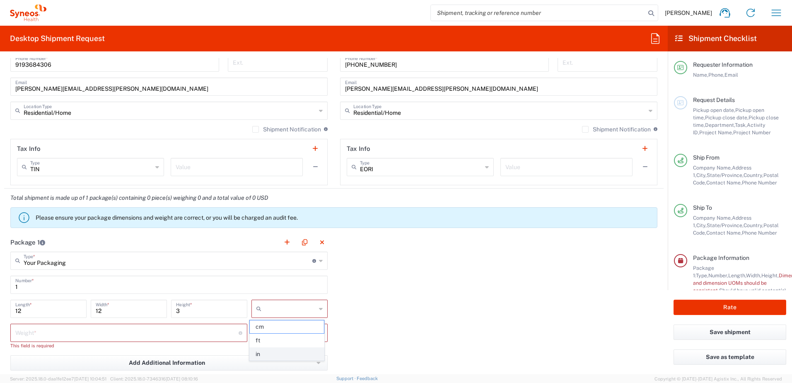
click at [263, 349] on span "in" at bounding box center [287, 354] width 74 height 13
type input "in"
click at [132, 329] on input "number" at bounding box center [126, 332] width 223 height 15
type input "5"
click at [288, 334] on input "text" at bounding box center [290, 332] width 51 height 13
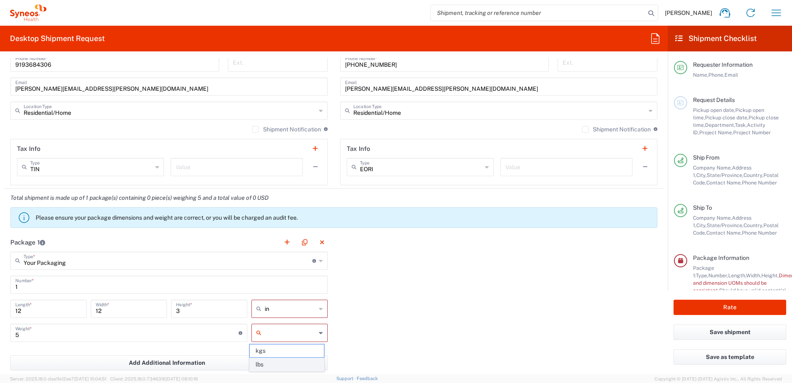
click at [269, 364] on span "lbs" at bounding box center [287, 364] width 74 height 13
type input "lbs"
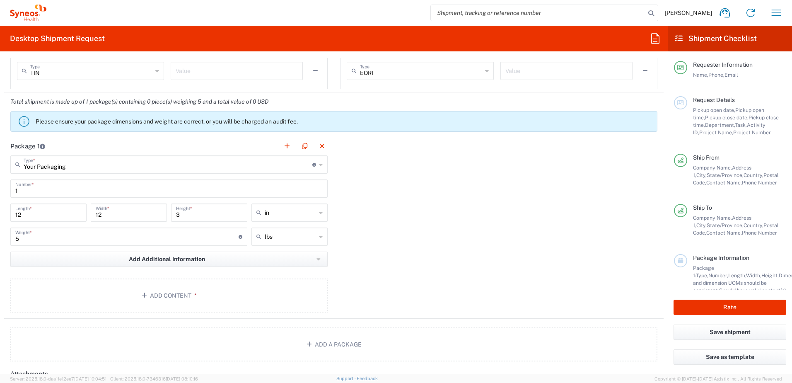
scroll to position [720, 0]
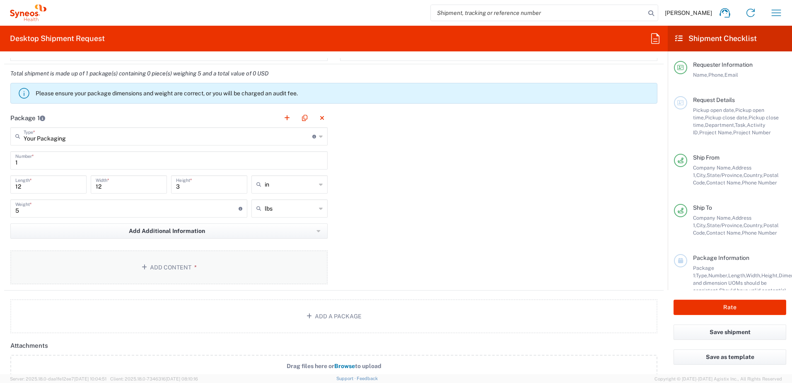
click at [165, 266] on button "Add Content *" at bounding box center [168, 267] width 317 height 34
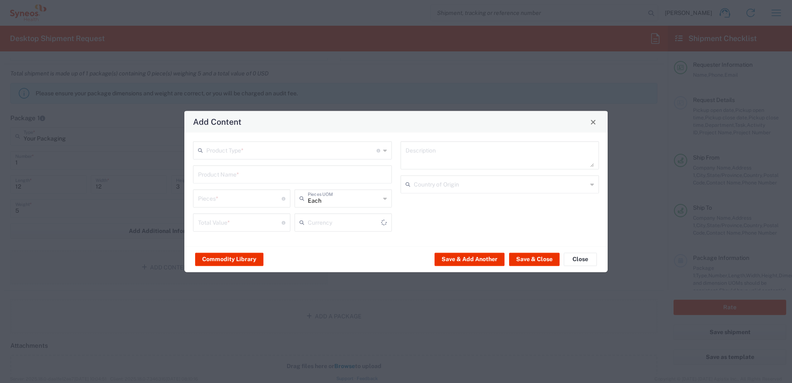
type input "US Dollar"
click at [251, 145] on input "text" at bounding box center [291, 150] width 170 height 15
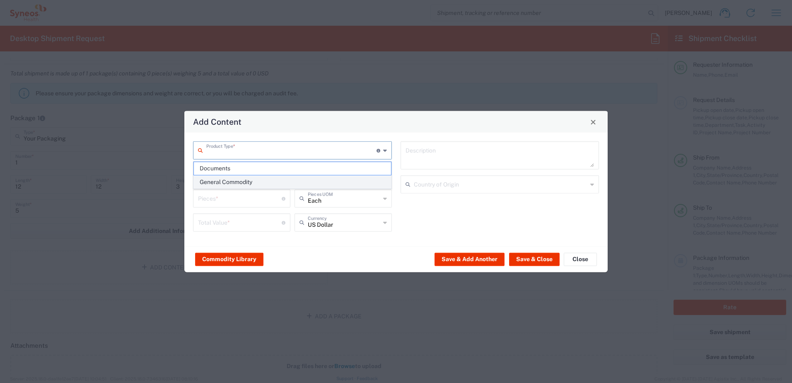
click at [220, 179] on span "General Commodity" at bounding box center [292, 182] width 197 height 13
type input "General Commodity"
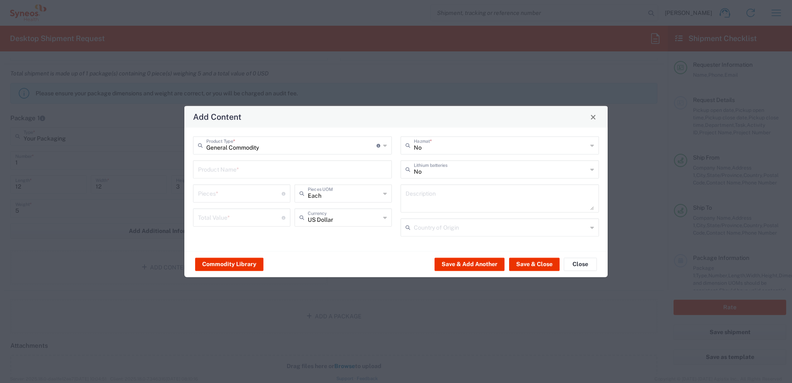
click at [220, 169] on input "text" at bounding box center [292, 169] width 189 height 15
click at [327, 169] on input "tablecloth" at bounding box center [292, 169] width 189 height 15
type input "tablecloth"
click at [397, 180] on div "No Hazmat * No Lithium batteries Description Country of Origin" at bounding box center [500, 189] width 208 height 106
click at [264, 196] on input "number" at bounding box center [240, 193] width 84 height 15
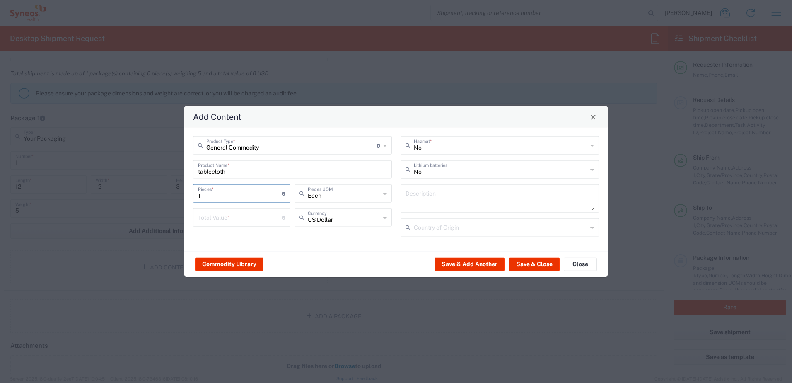
type input "1"
click at [243, 216] on input "number" at bounding box center [240, 217] width 84 height 15
type input "200"
click at [251, 237] on div "General Commodity Product Type * Document: Paper document generated internally …" at bounding box center [293, 189] width 208 height 106
click at [526, 267] on button "Save & Close" at bounding box center [534, 263] width 51 height 13
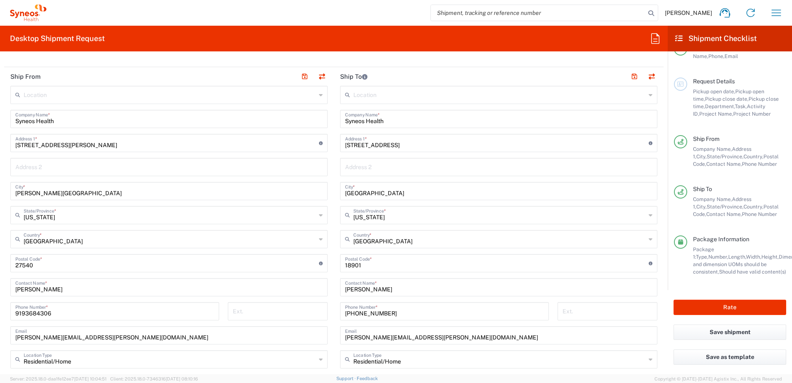
scroll to position [29, 0]
click at [711, 310] on button "Rate" at bounding box center [730, 307] width 113 height 15
type input "8130 DEPARTMENTAL EXPENSE"
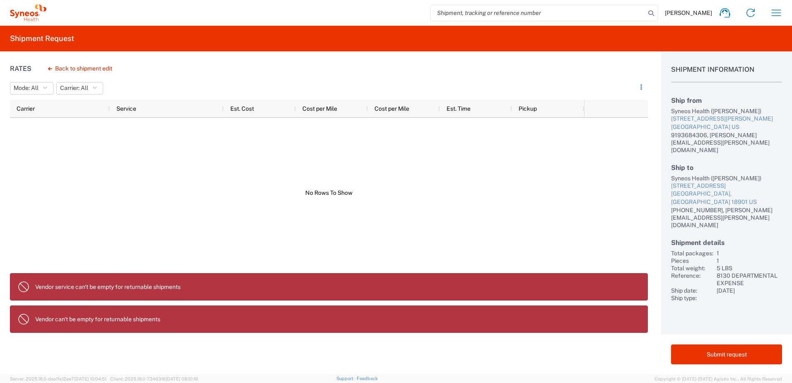
click at [62, 322] on p "Vendor can't be empty for returnable shipments" at bounding box center [338, 318] width 606 height 7
click at [74, 69] on button "Back to shipment edit" at bounding box center [79, 68] width 77 height 15
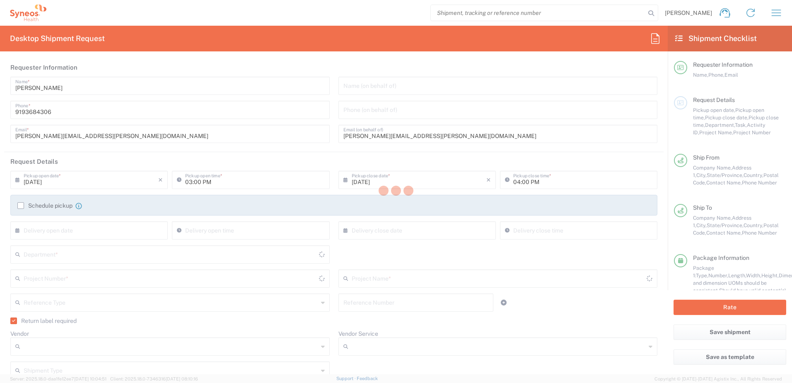
type input "8130 DEPARTMENTAL EXPENSE"
type input "[US_STATE]"
type input "8130 DEPARTMENTAL EXPENSE"
type input "Your Packaging"
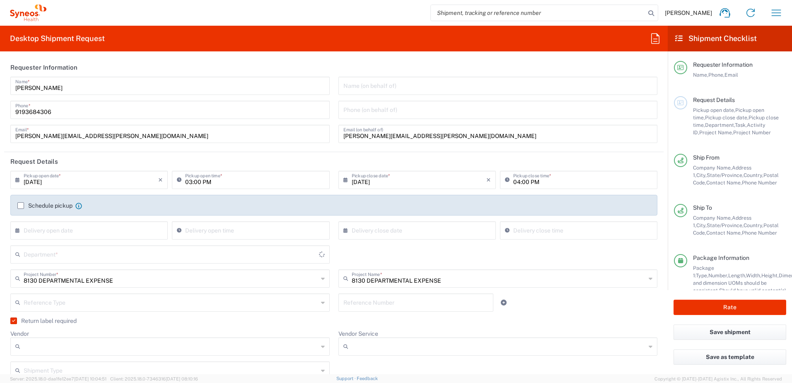
type input "8130"
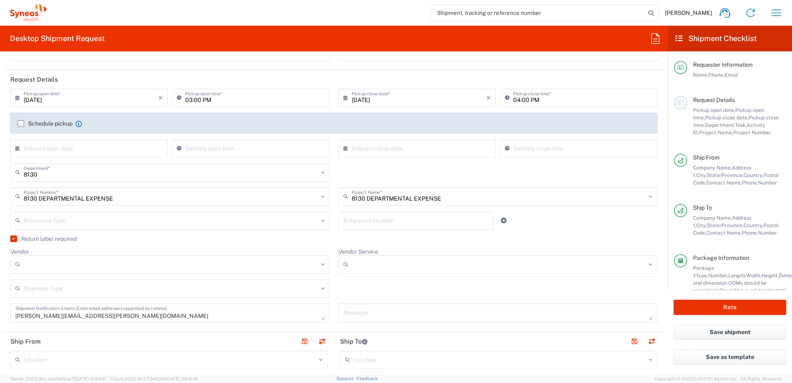
scroll to position [83, 0]
click at [173, 263] on input "Vendor" at bounding box center [171, 263] width 295 height 13
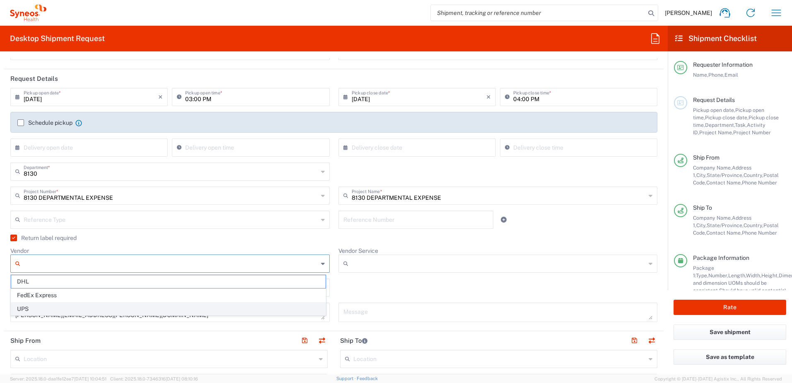
click at [35, 303] on span "UPS" at bounding box center [168, 308] width 314 height 13
type input "UPS"
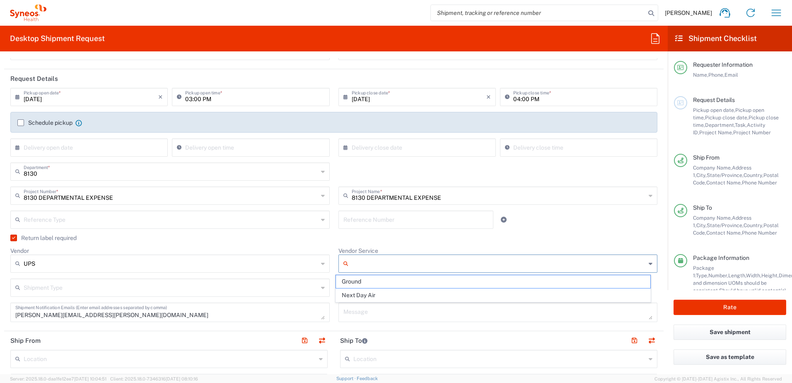
click at [353, 265] on input "Vendor Service" at bounding box center [499, 263] width 295 height 13
click at [356, 294] on span "Next Day Air" at bounding box center [493, 295] width 314 height 13
type input "Next Day Air"
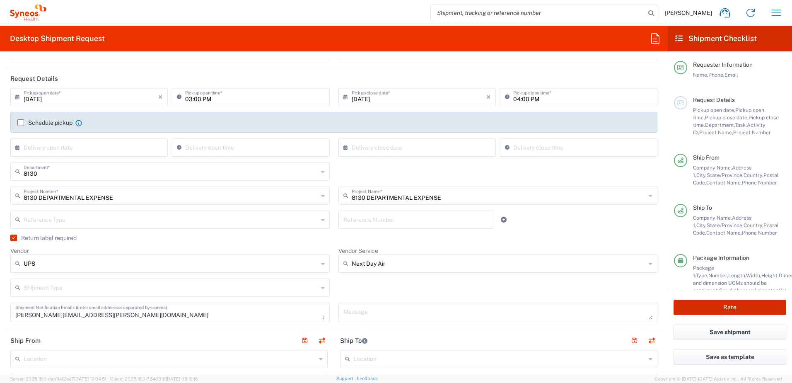
click at [728, 309] on button "Rate" at bounding box center [730, 307] width 113 height 15
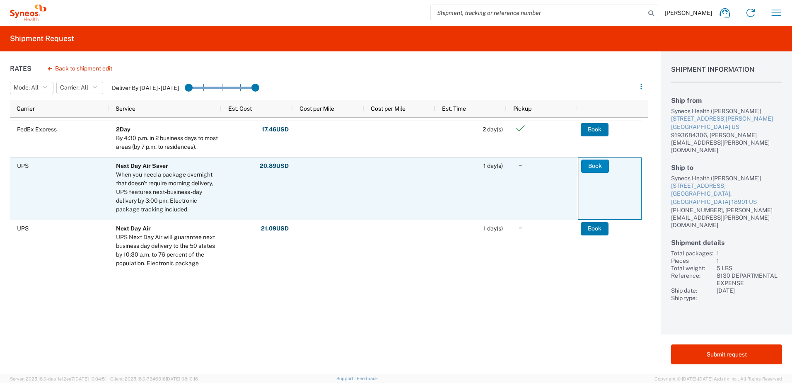
click at [601, 168] on button "Book" at bounding box center [595, 166] width 28 height 13
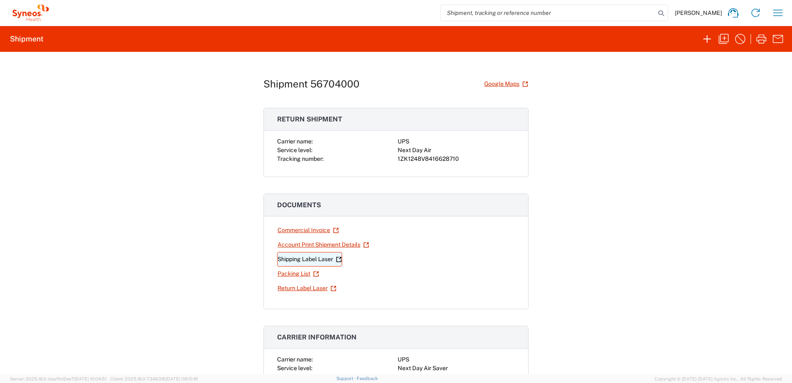
click at [296, 257] on link "Shipping Label Laser" at bounding box center [309, 259] width 65 height 15
click at [312, 284] on link "Return Label Laser" at bounding box center [307, 288] width 60 height 15
